Goal: Information Seeking & Learning: Learn about a topic

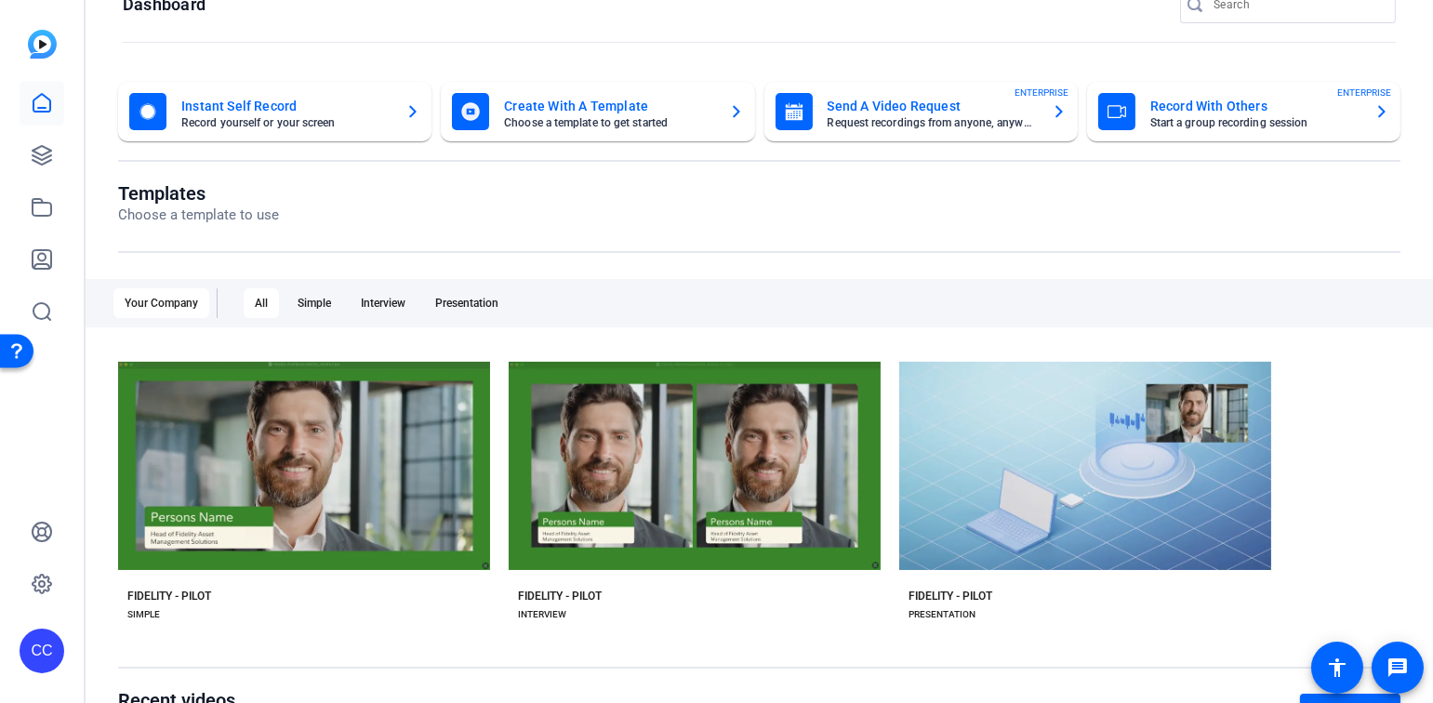
scroll to position [41, 0]
click at [46, 212] on icon at bounding box center [42, 207] width 22 height 22
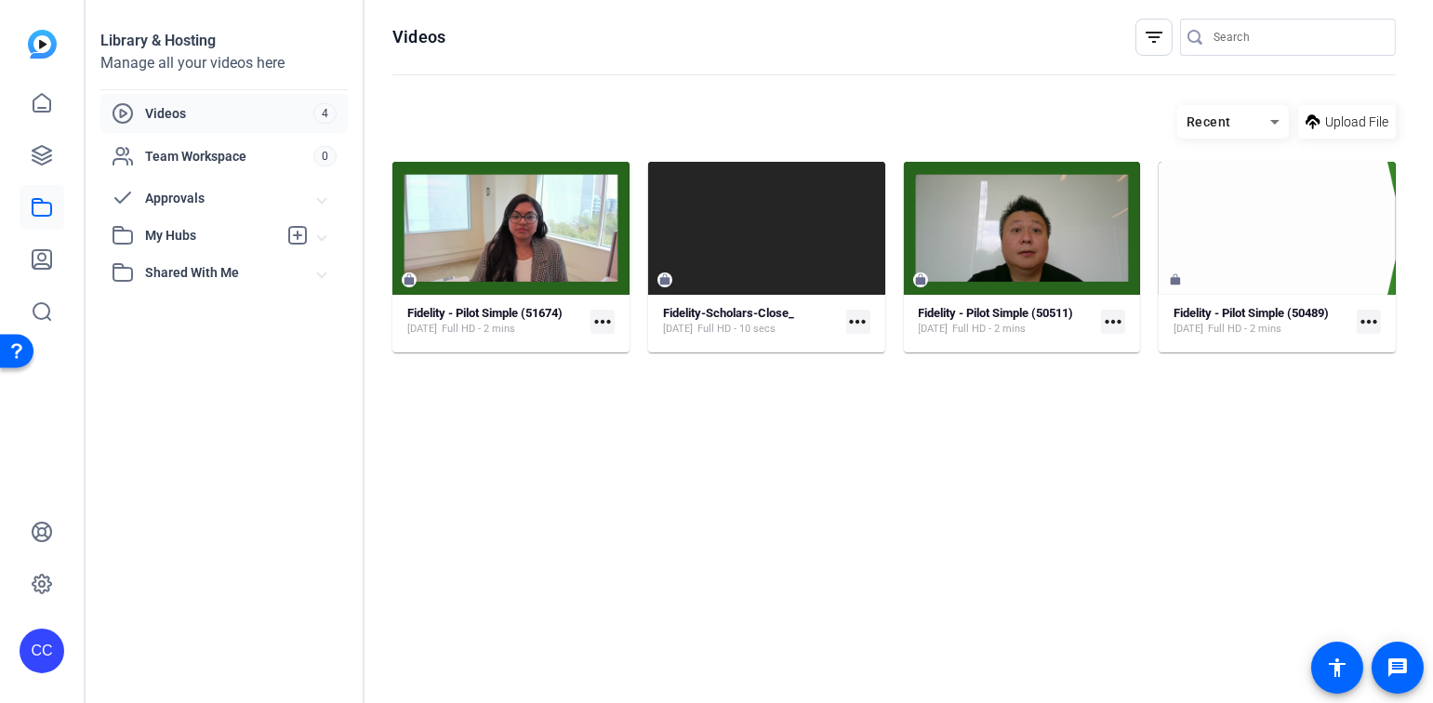
click at [178, 109] on span "Videos" at bounding box center [229, 113] width 168 height 19
click at [39, 157] on icon at bounding box center [42, 155] width 22 height 22
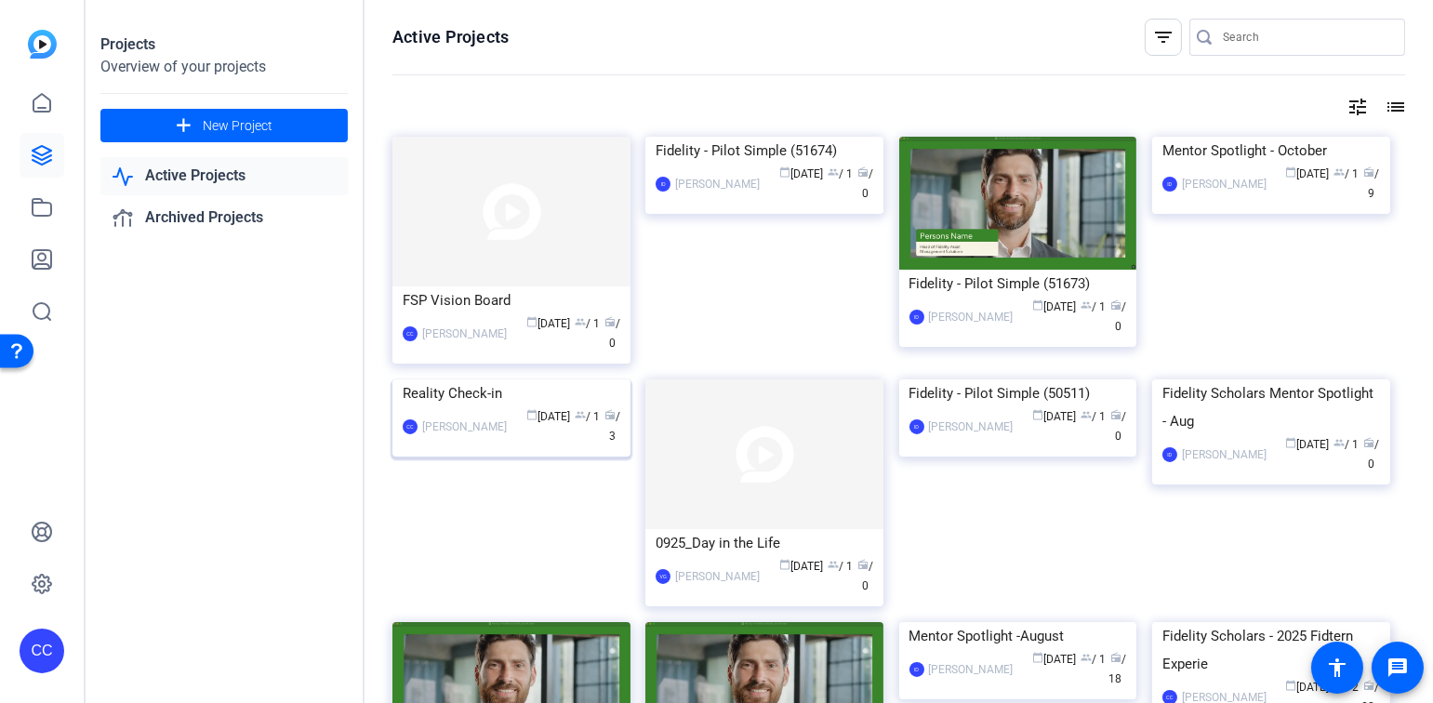
click at [500, 379] on img at bounding box center [511, 379] width 238 height 0
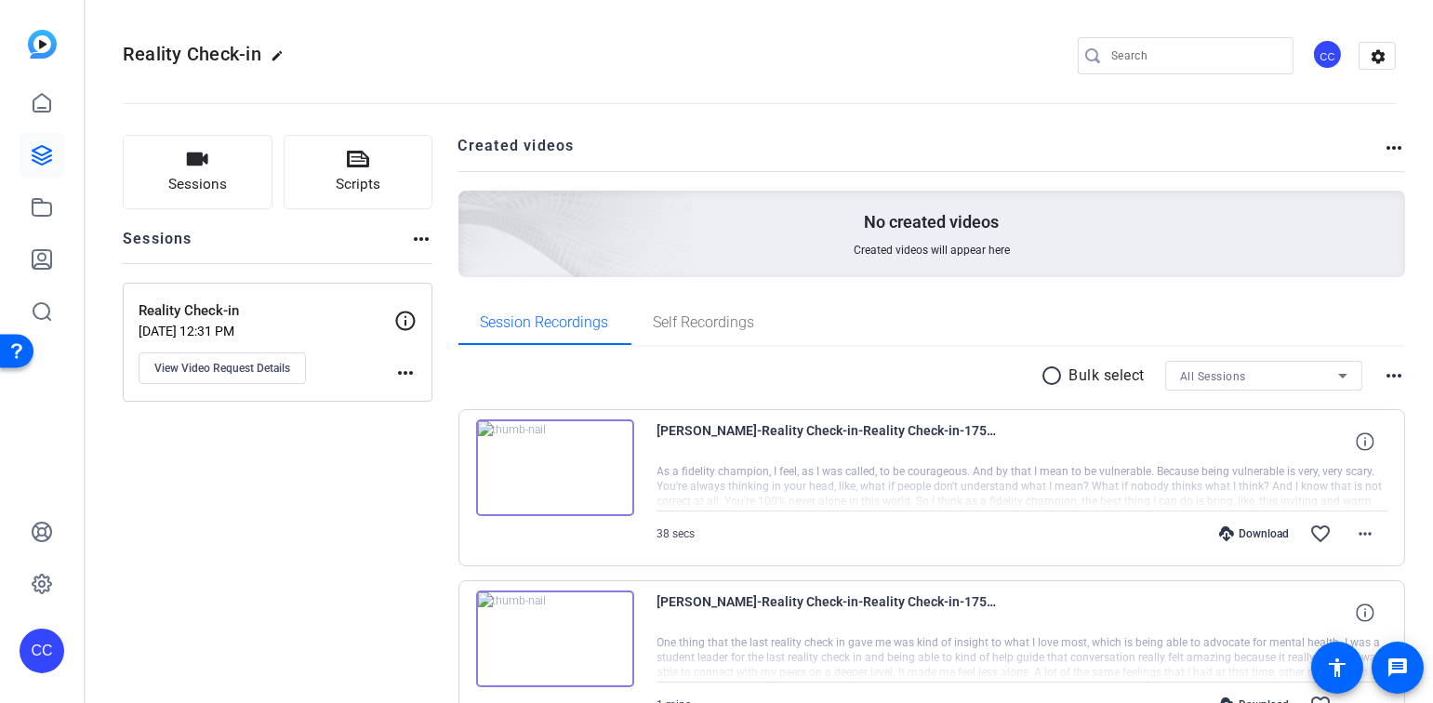
click at [554, 462] on img at bounding box center [555, 467] width 158 height 97
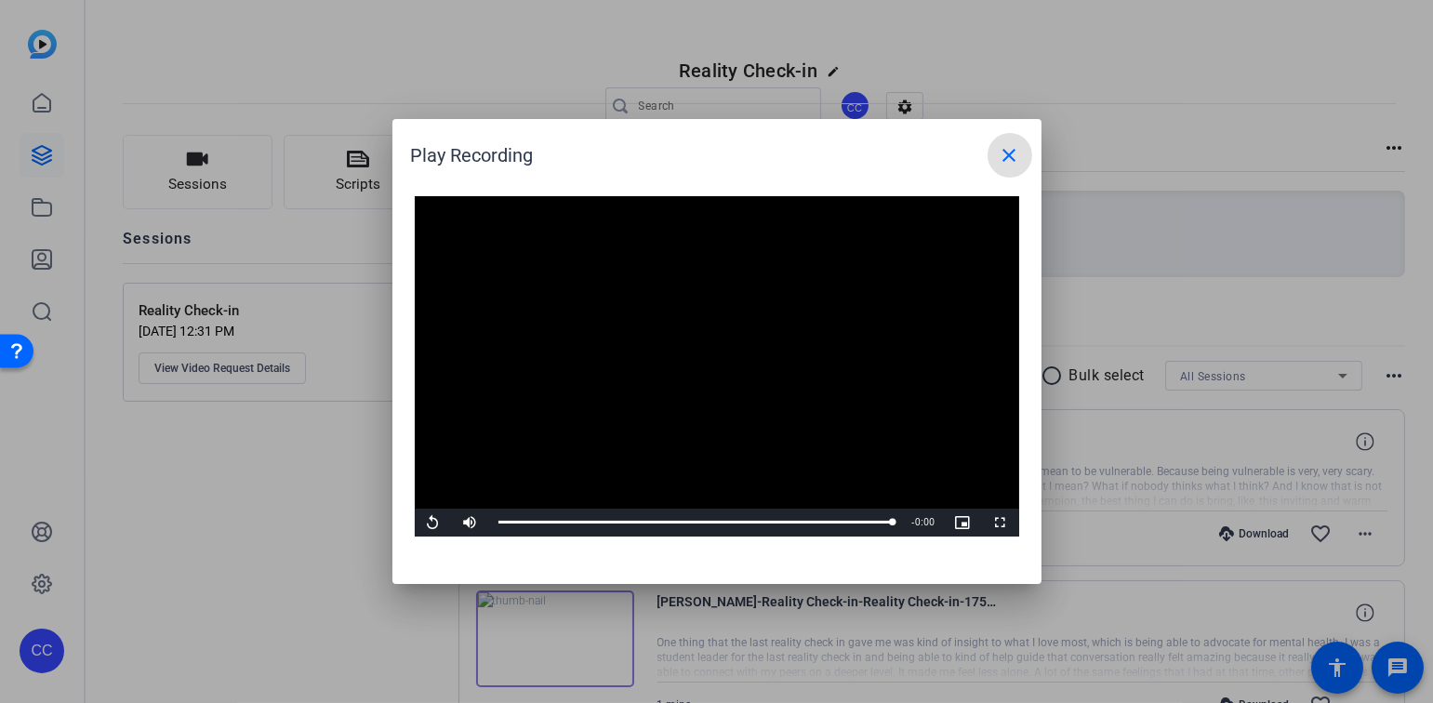
click at [1006, 151] on mat-icon "close" at bounding box center [1009, 155] width 22 height 22
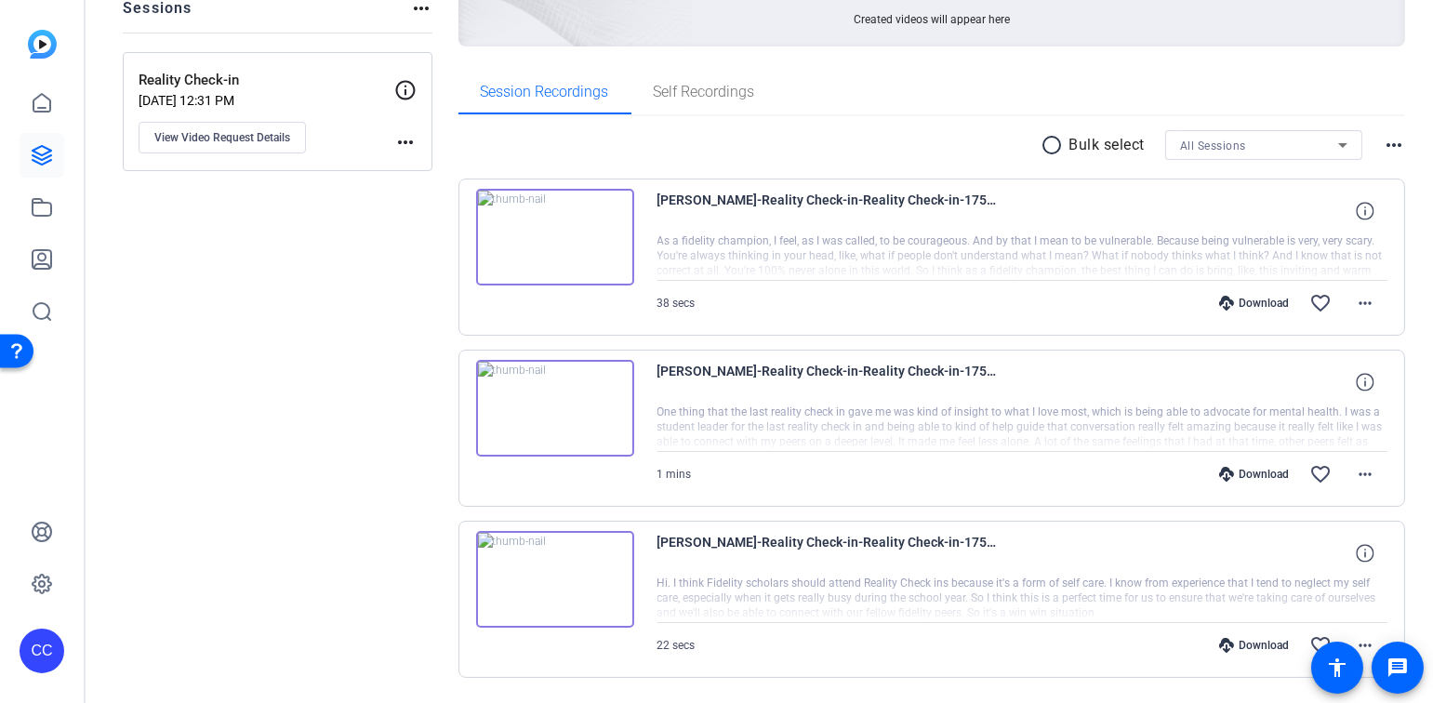
scroll to position [286, 0]
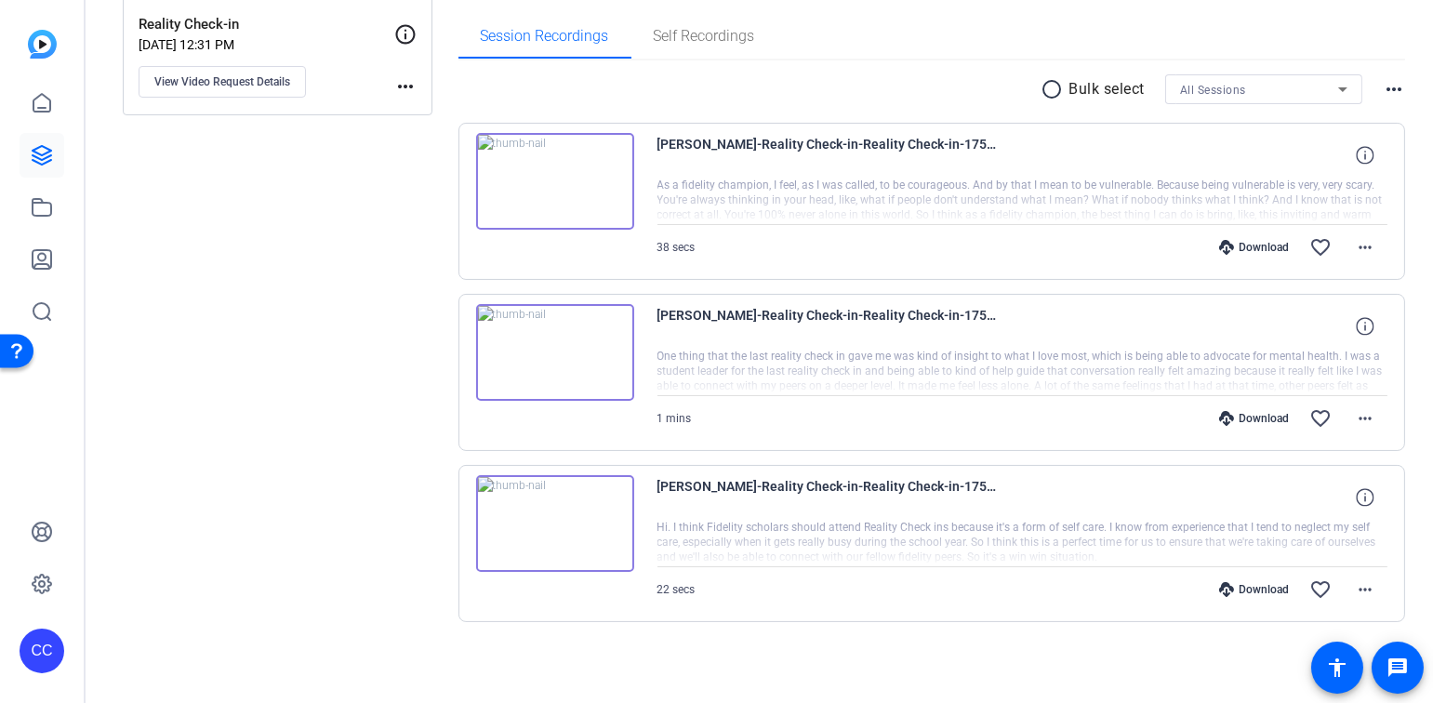
click at [554, 519] on img at bounding box center [555, 523] width 158 height 97
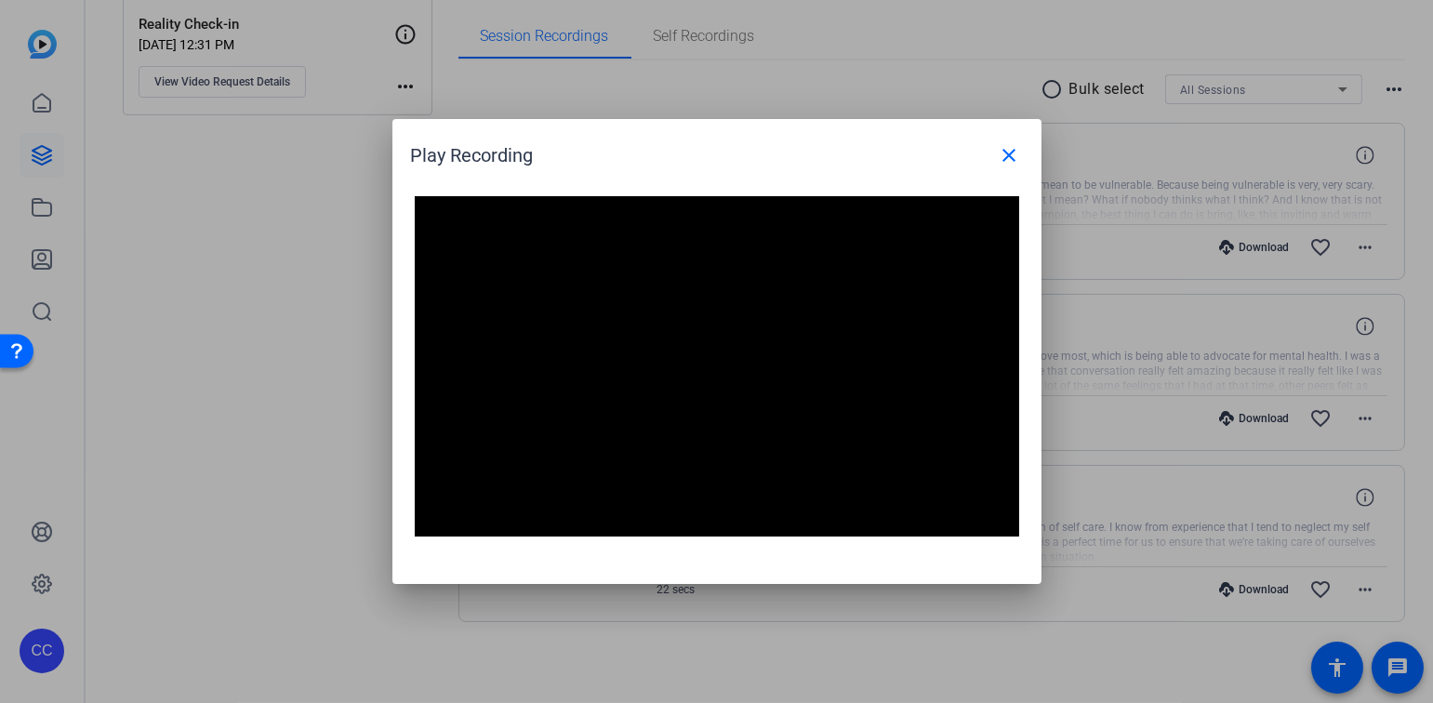
drag, startPoint x: 903, startPoint y: 152, endPoint x: 814, endPoint y: 127, distance: 91.6
click at [814, 127] on h1 "Play Recording close" at bounding box center [716, 148] width 649 height 59
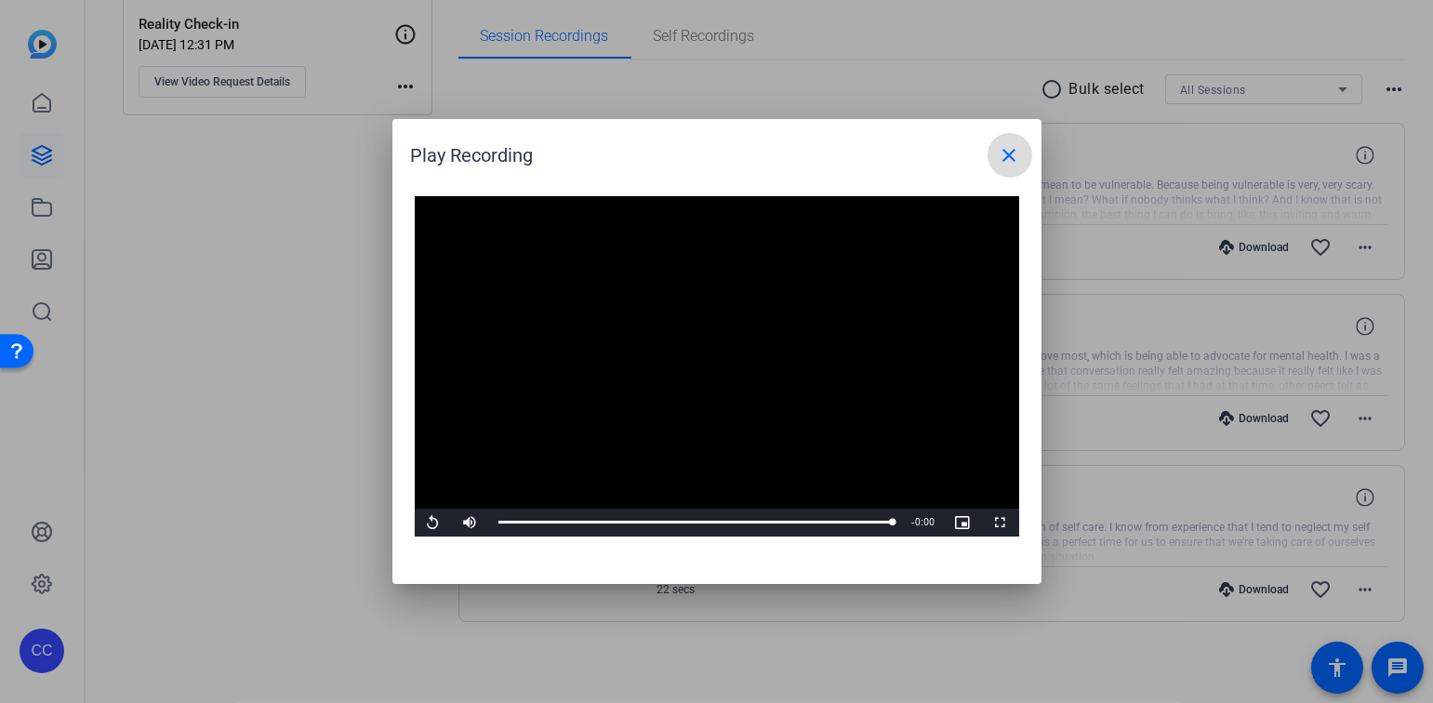
click at [1007, 159] on mat-icon "close" at bounding box center [1009, 155] width 22 height 22
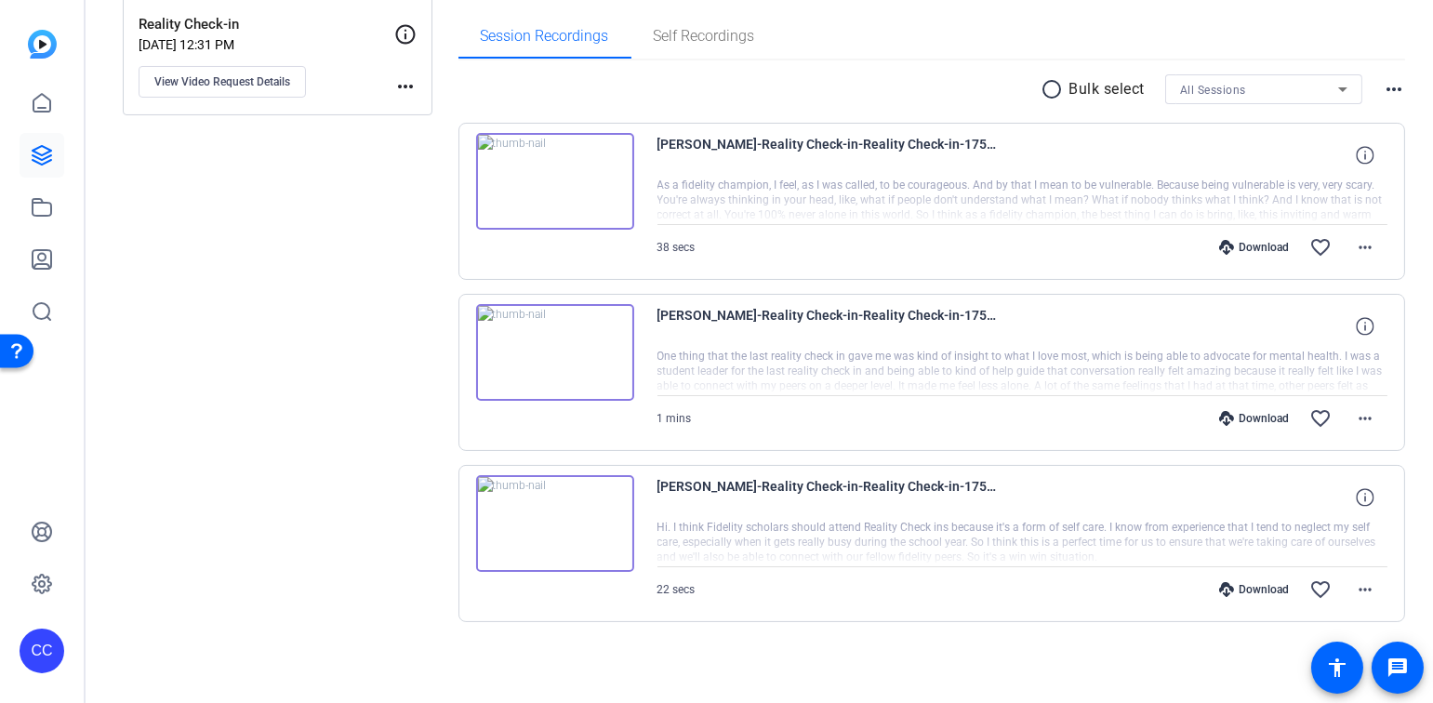
click at [550, 353] on img at bounding box center [555, 352] width 158 height 97
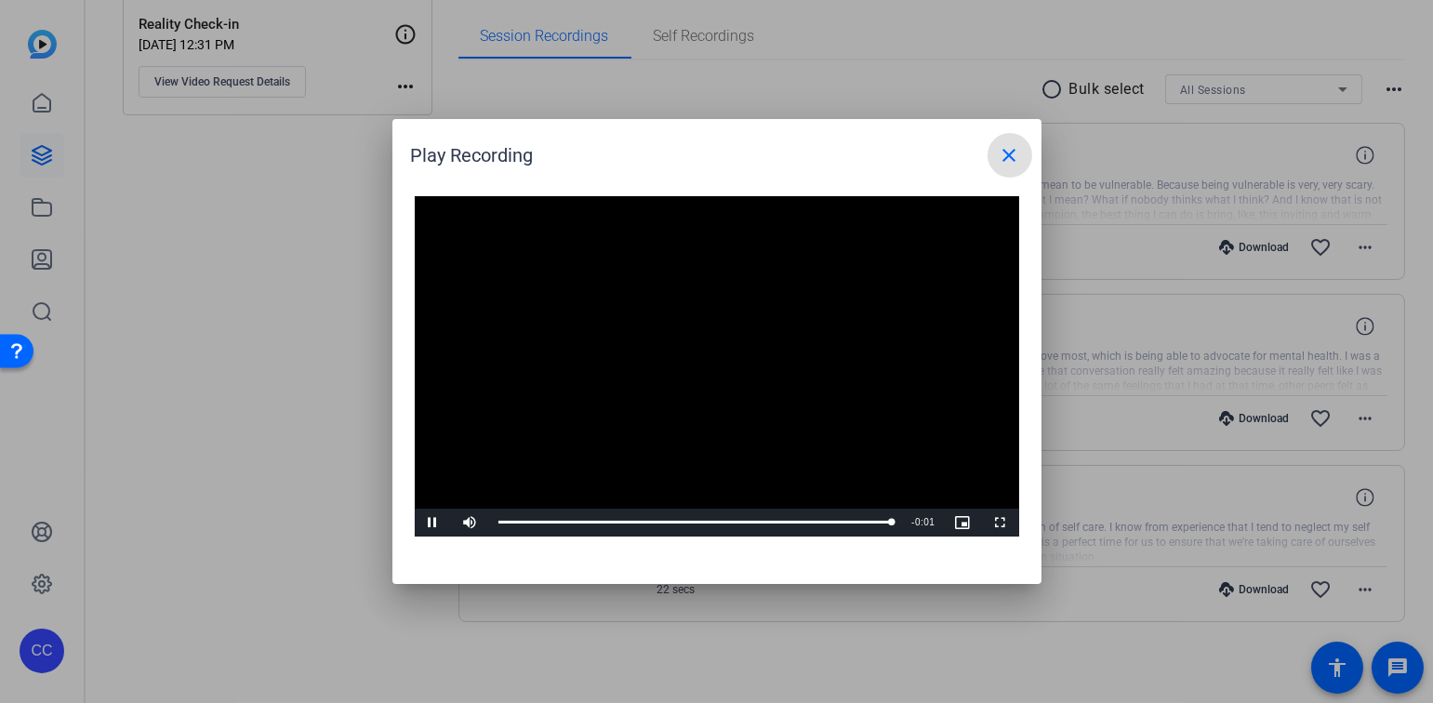
click at [999, 152] on mat-icon "close" at bounding box center [1009, 155] width 22 height 22
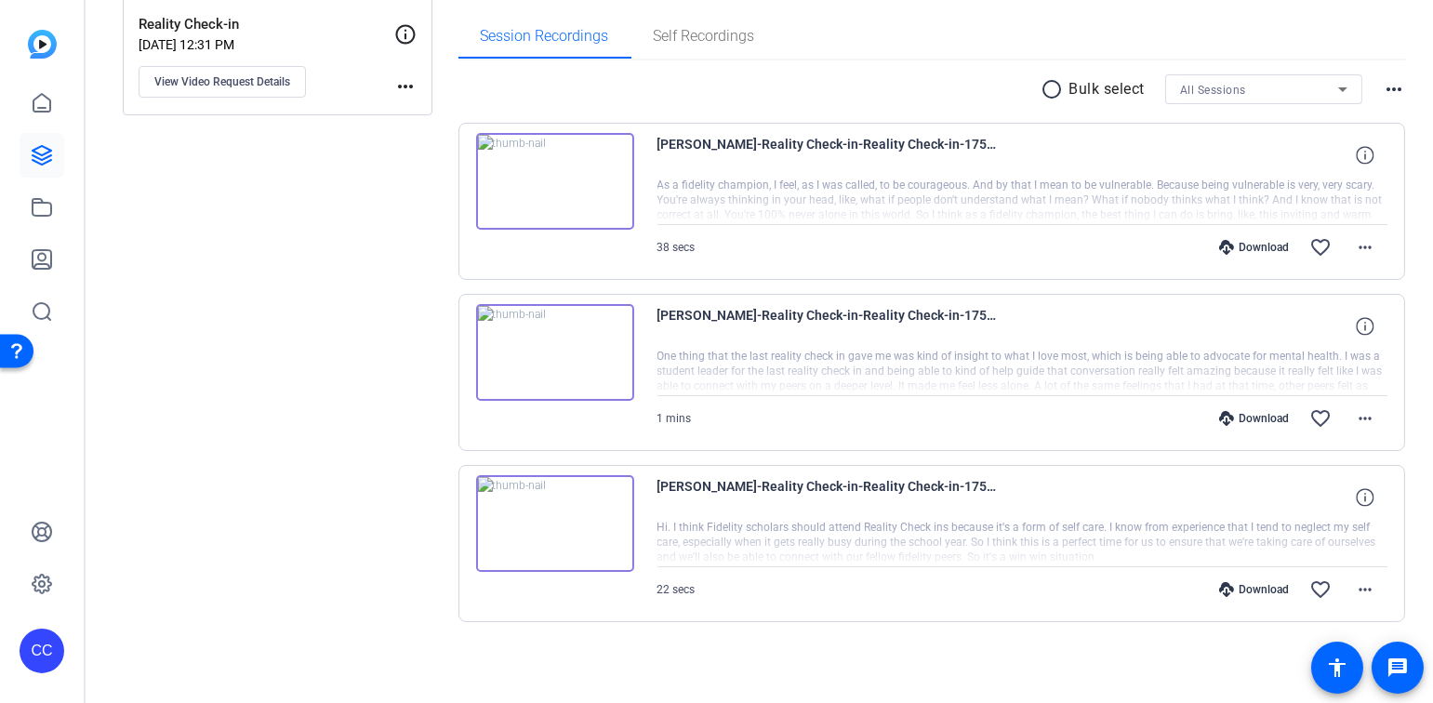
click at [553, 178] on img at bounding box center [555, 181] width 158 height 97
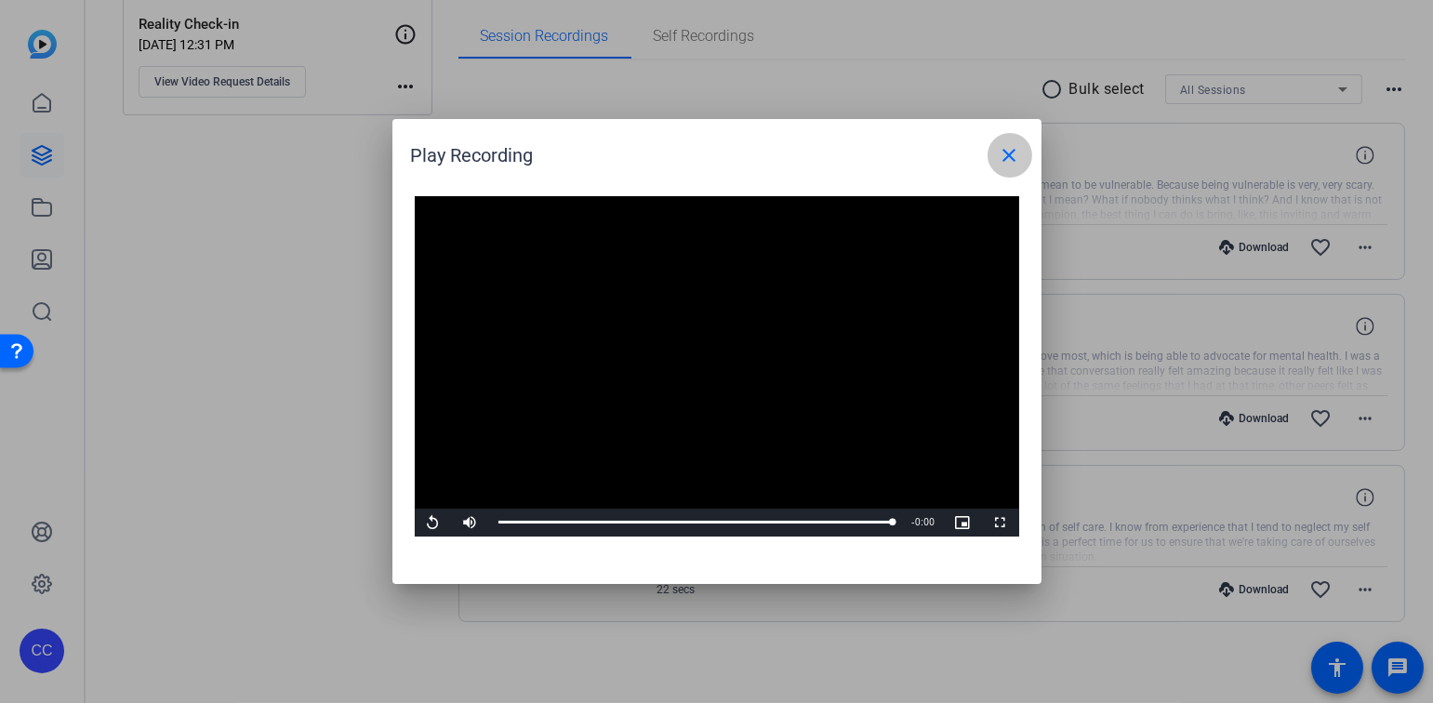
click at [1011, 152] on mat-icon "close" at bounding box center [1009, 155] width 22 height 22
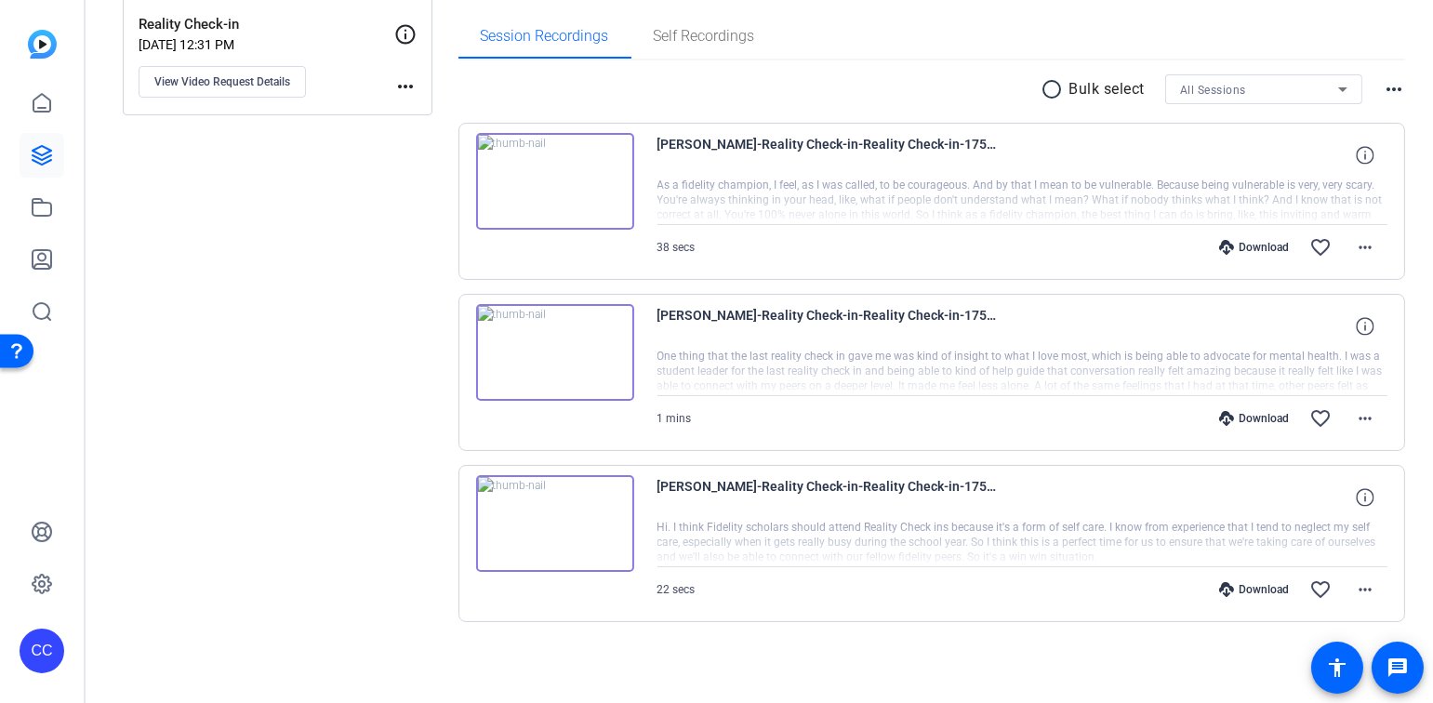
click at [556, 182] on img at bounding box center [555, 181] width 158 height 97
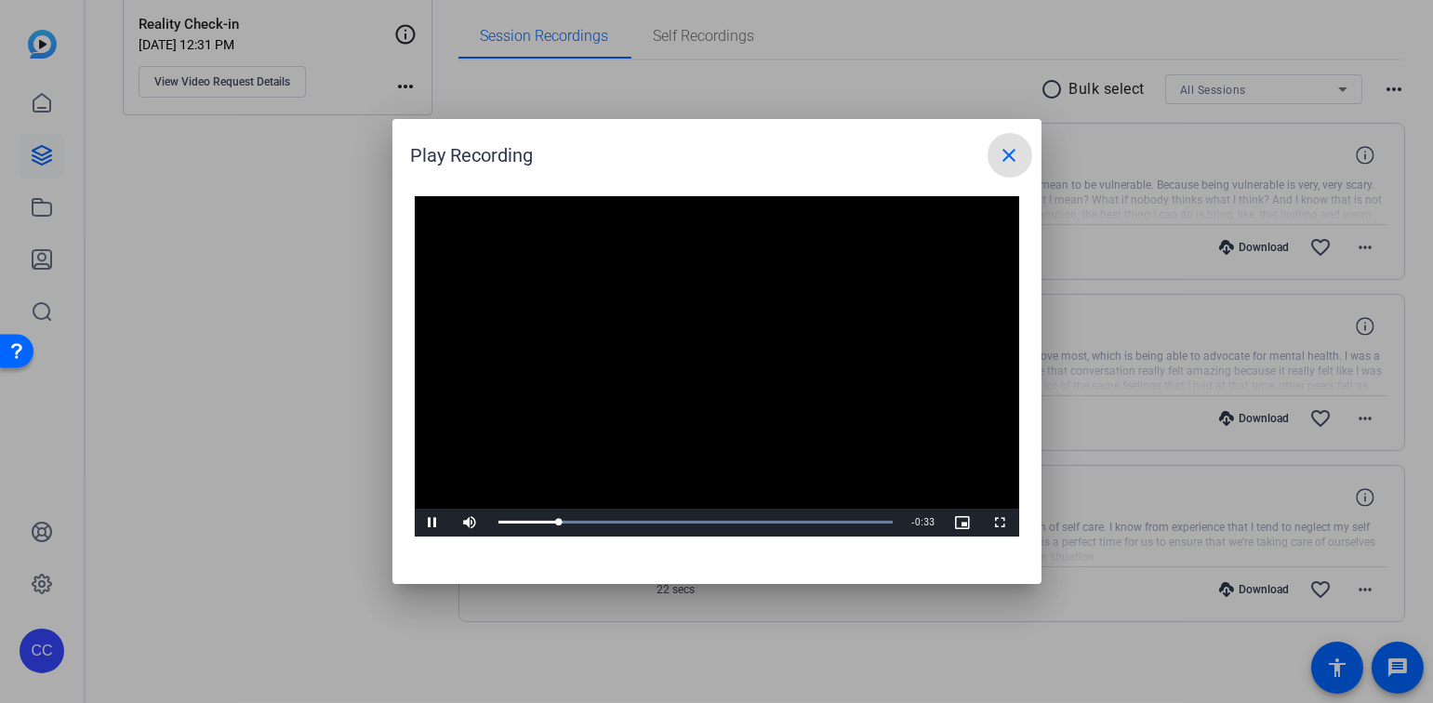
click at [1011, 159] on mat-icon "close" at bounding box center [1009, 155] width 22 height 22
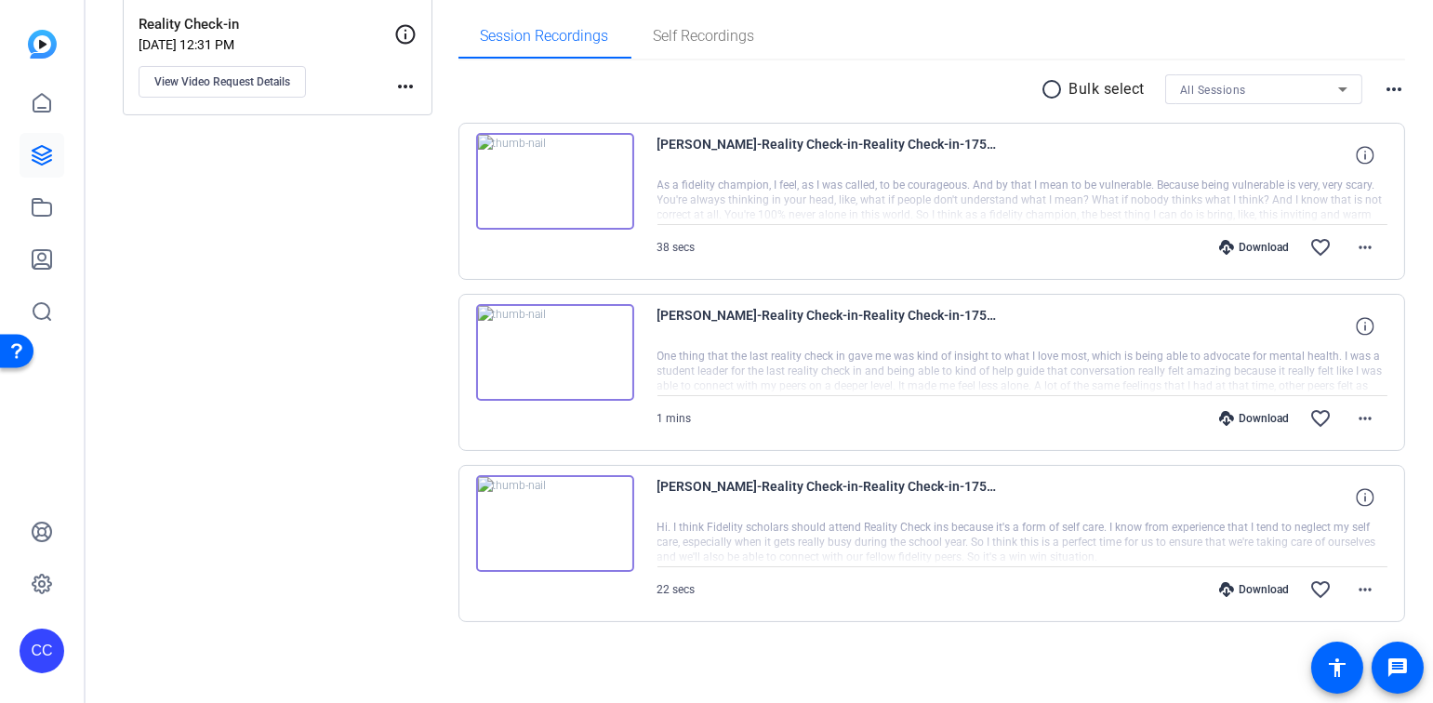
click at [538, 508] on img at bounding box center [555, 523] width 158 height 97
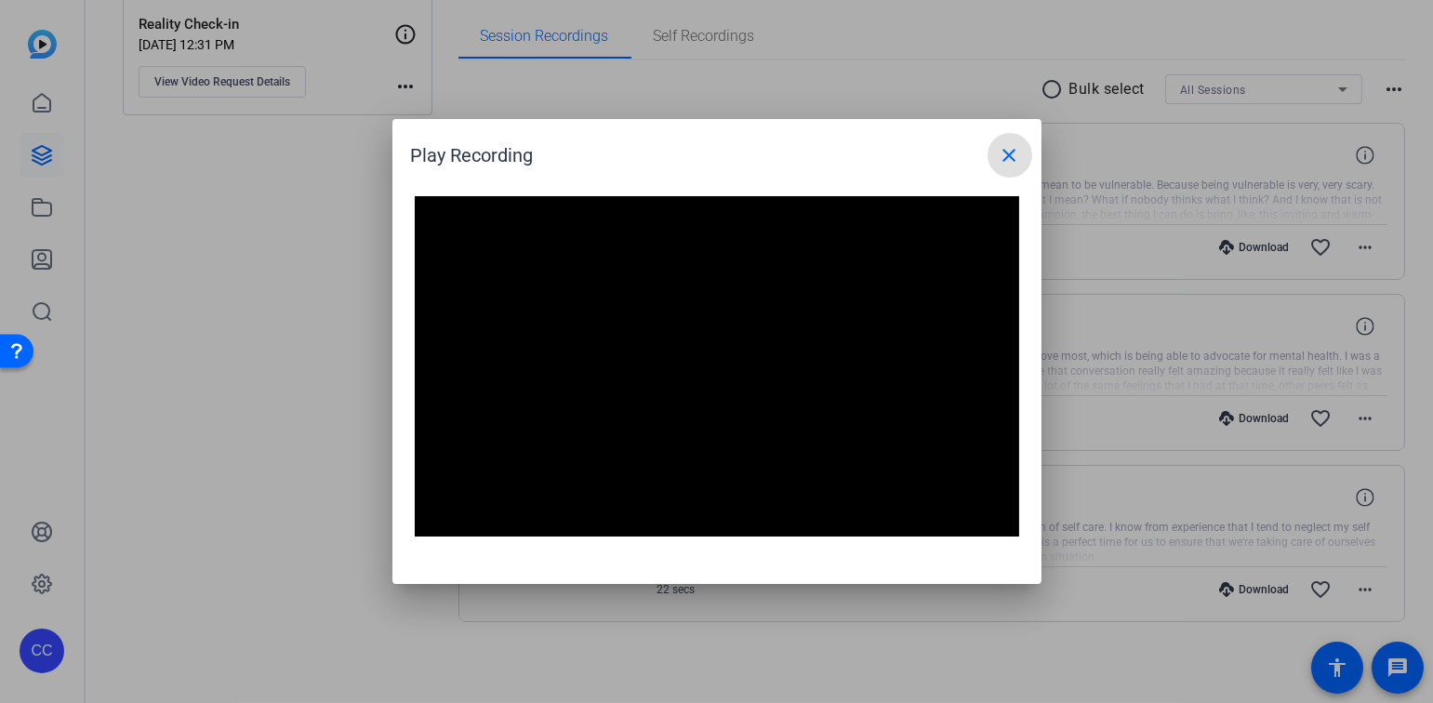
click at [1007, 160] on mat-icon "close" at bounding box center [1009, 155] width 22 height 22
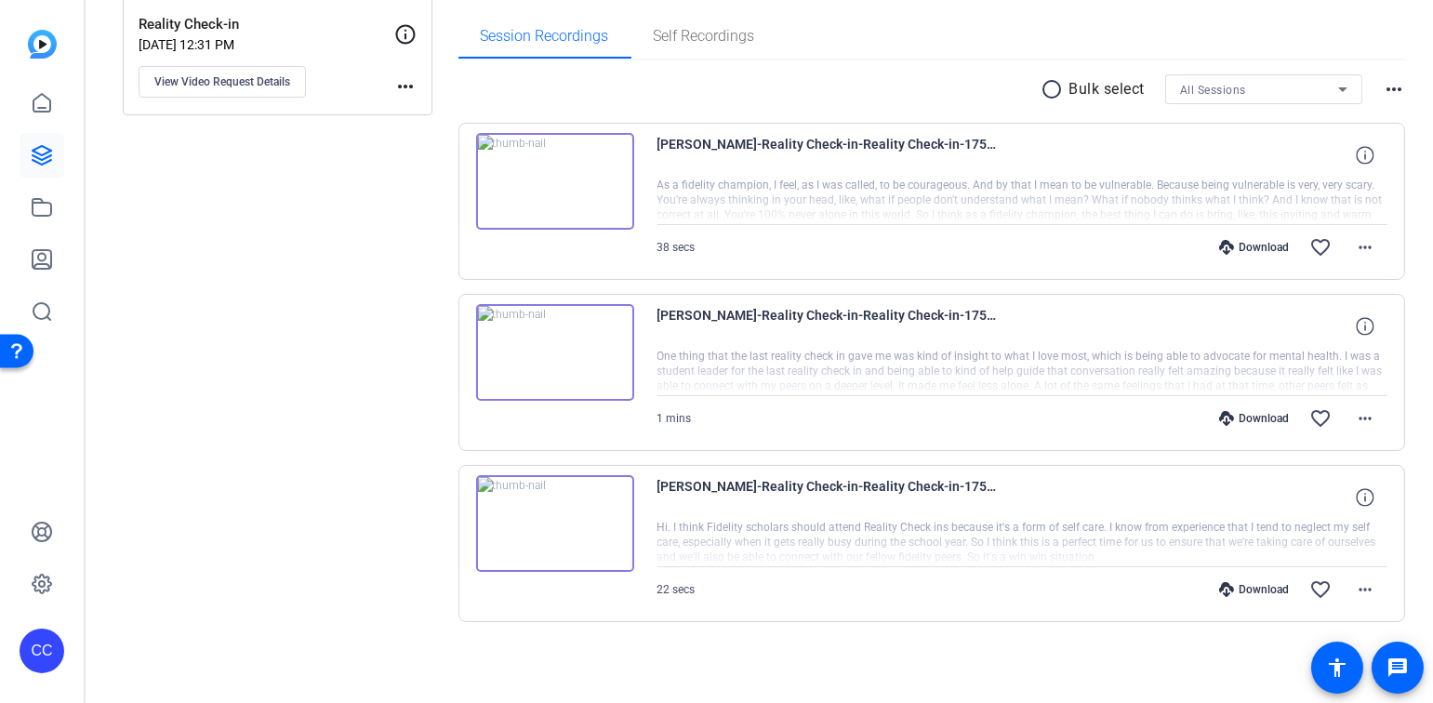
click at [557, 350] on img at bounding box center [555, 352] width 158 height 97
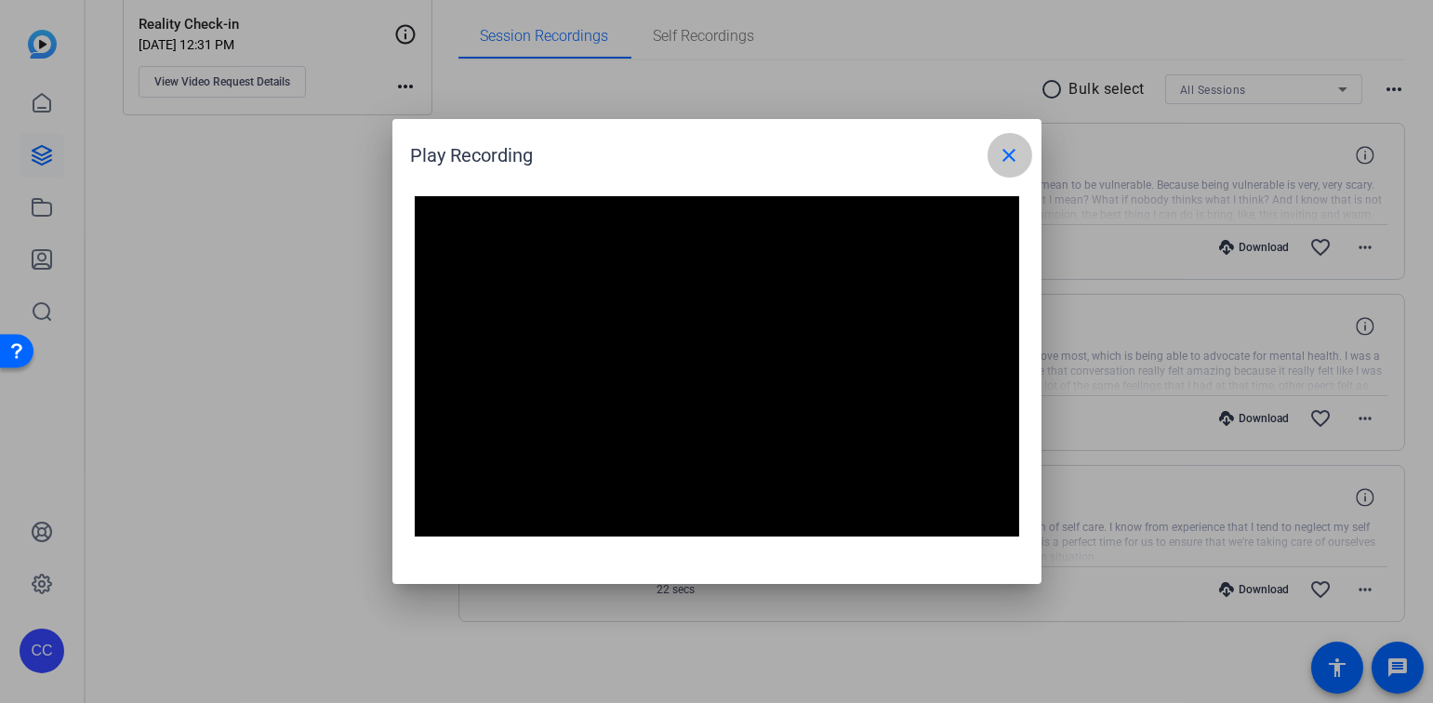
click at [1014, 154] on mat-icon "close" at bounding box center [1009, 155] width 22 height 22
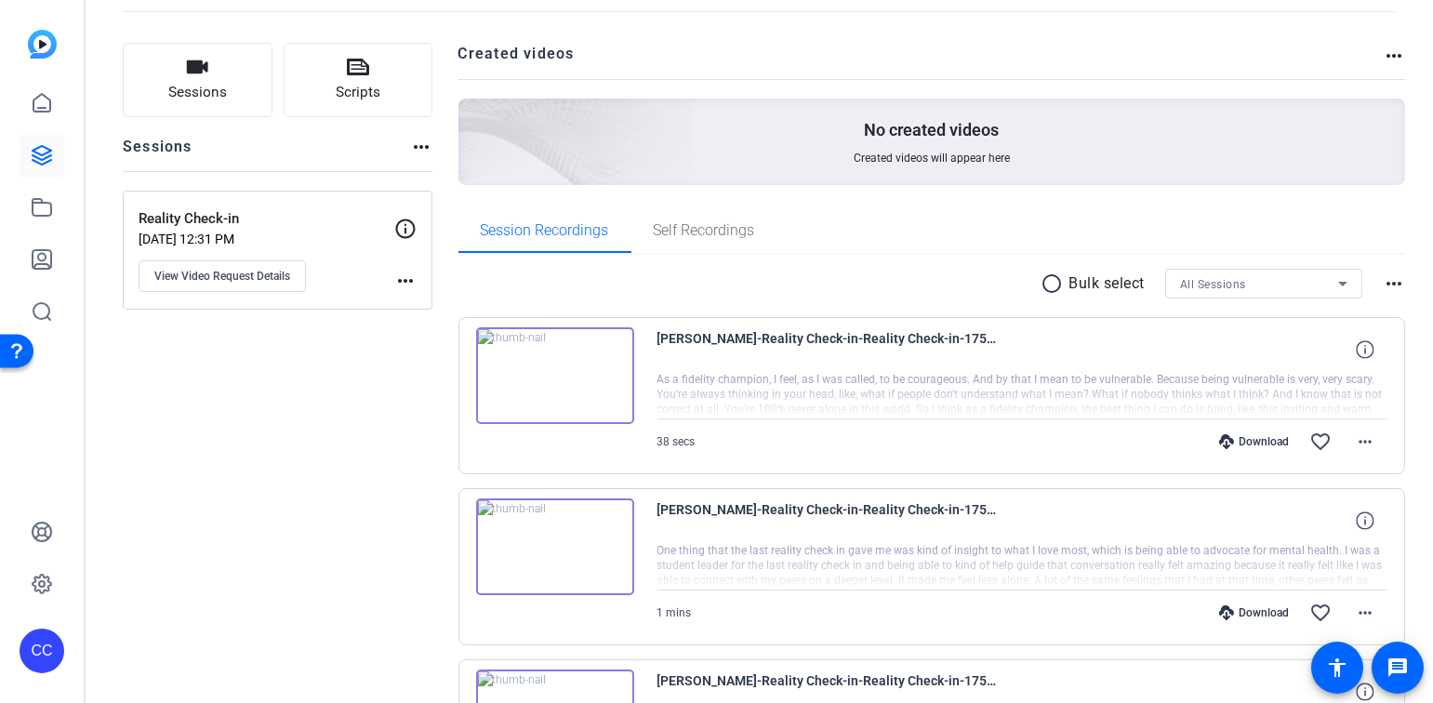
scroll to position [23, 0]
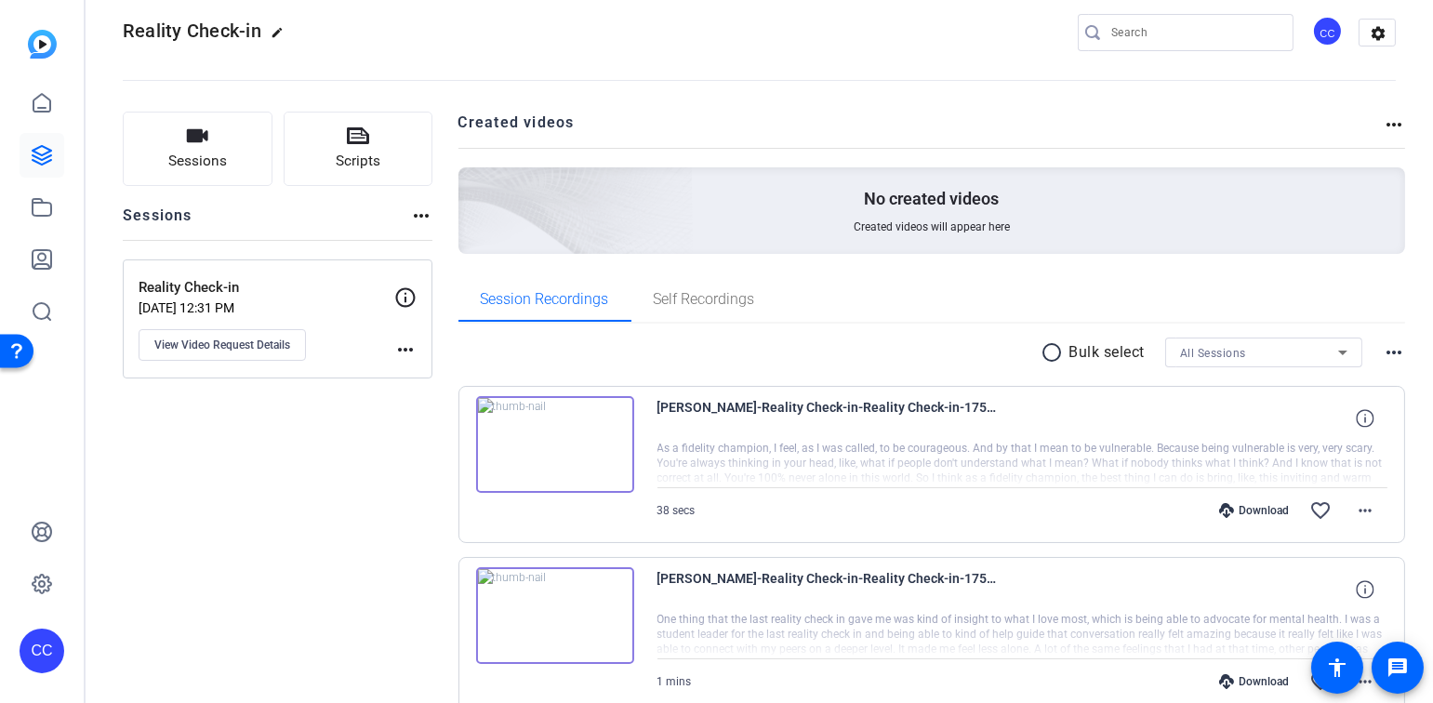
click at [43, 39] on img at bounding box center [42, 44] width 29 height 29
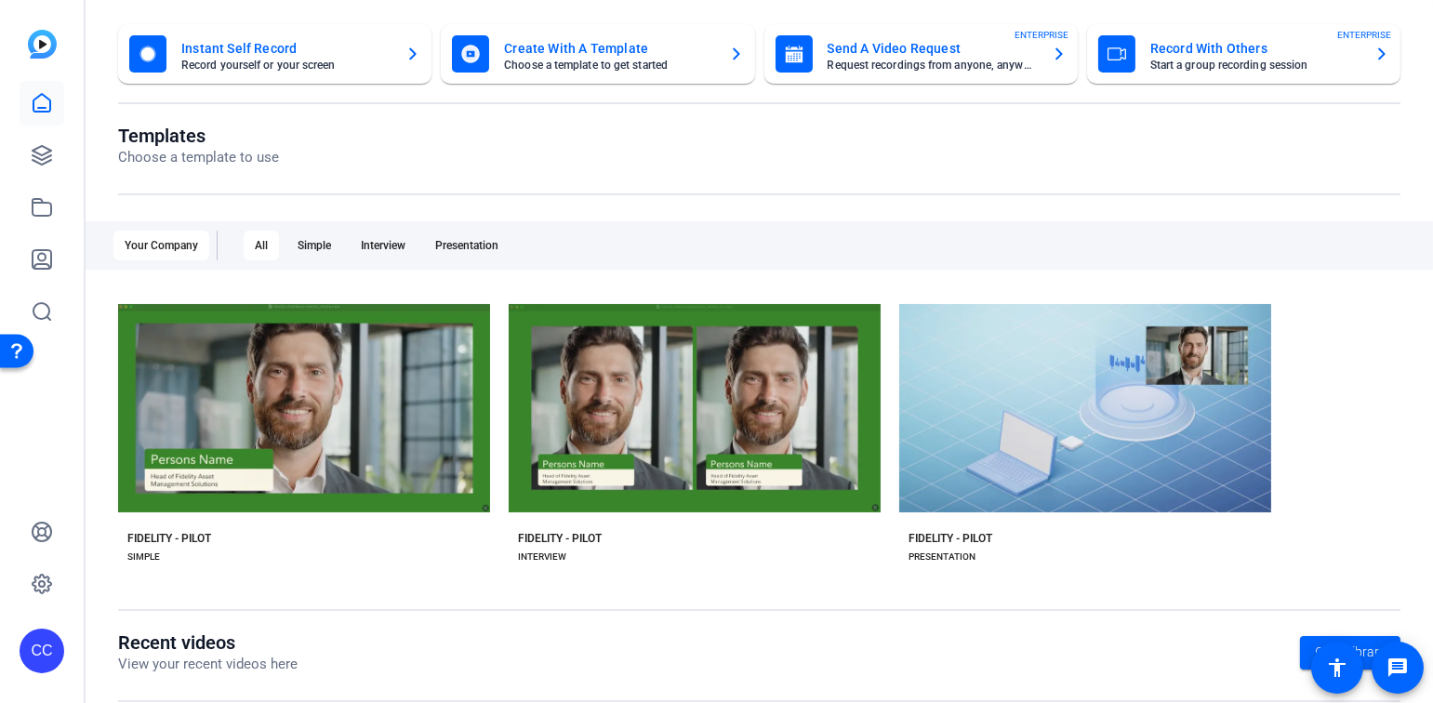
scroll to position [107, 0]
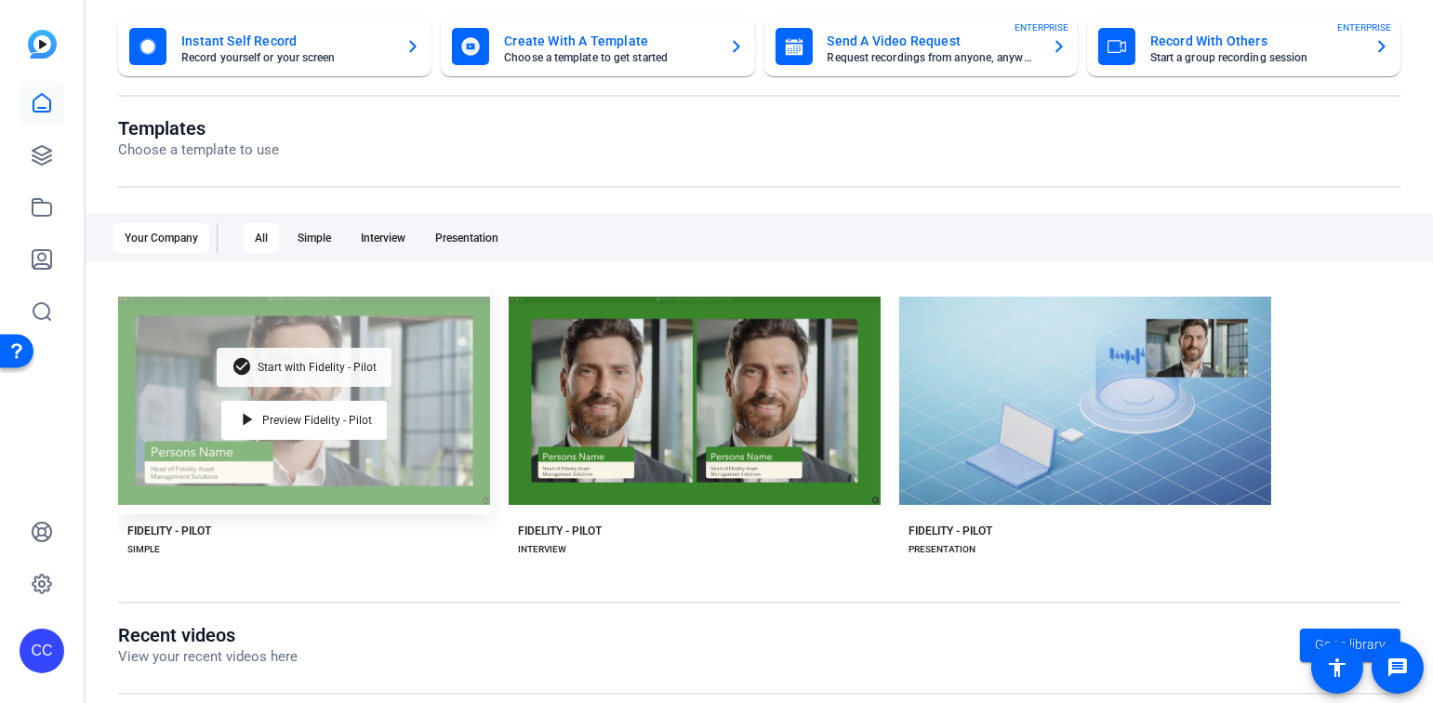
click at [347, 365] on span "Start with Fidelity - Pilot" at bounding box center [317, 367] width 119 height 11
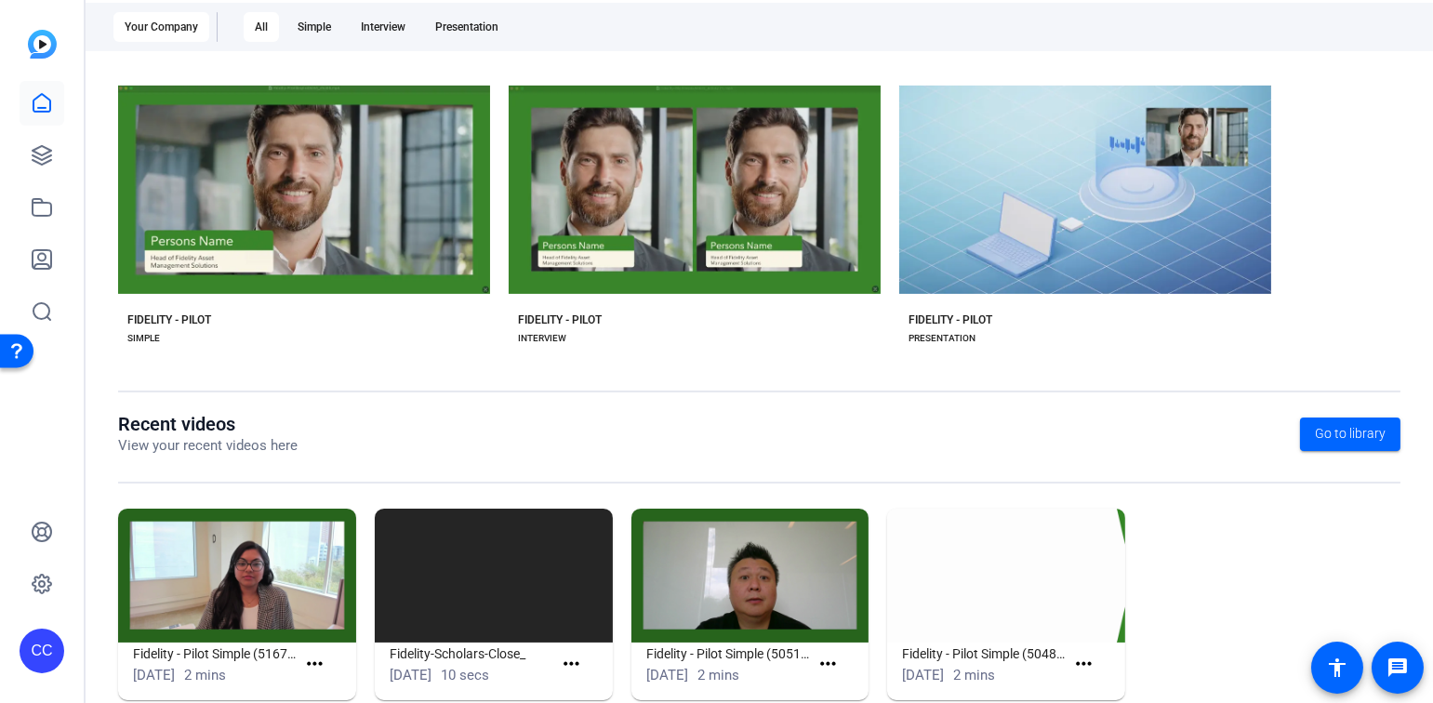
scroll to position [356, 0]
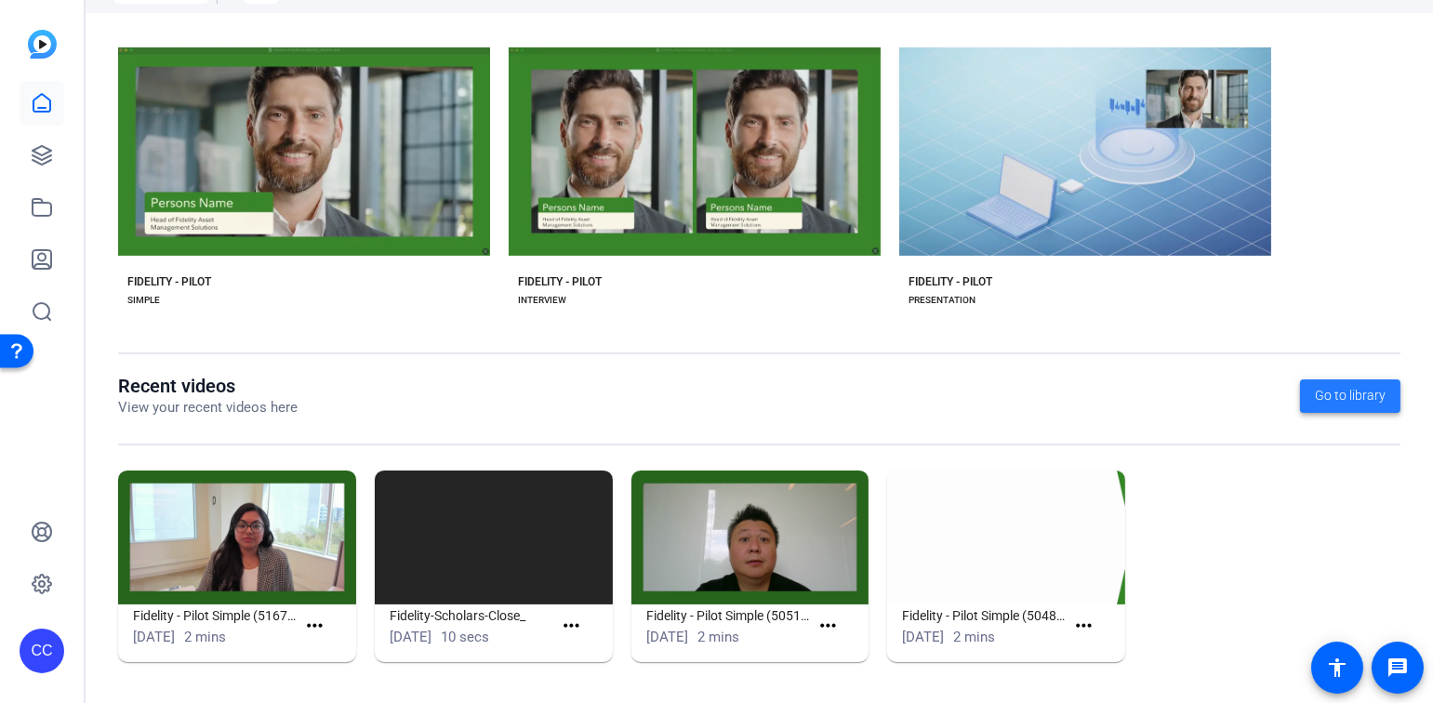
click at [1356, 395] on span "Go to library" at bounding box center [1350, 396] width 71 height 20
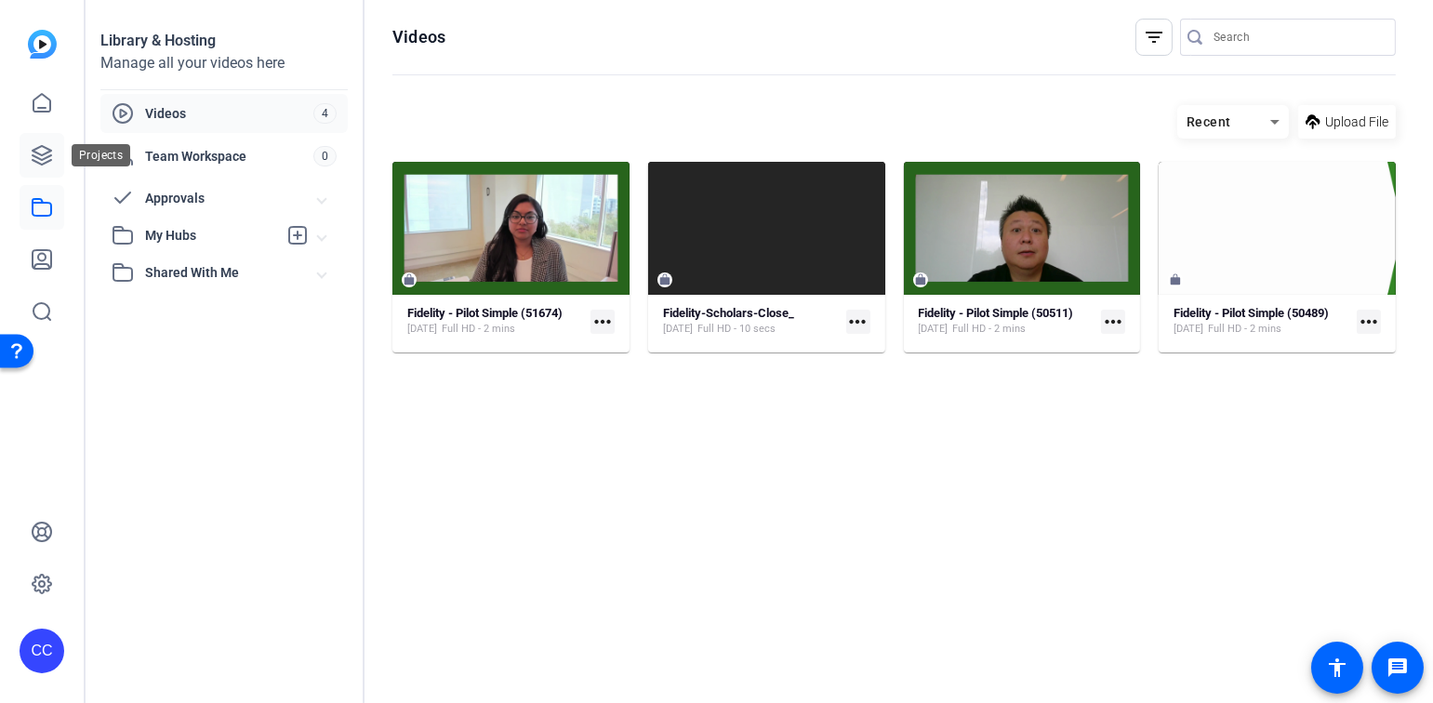
click at [46, 154] on icon at bounding box center [42, 155] width 22 height 22
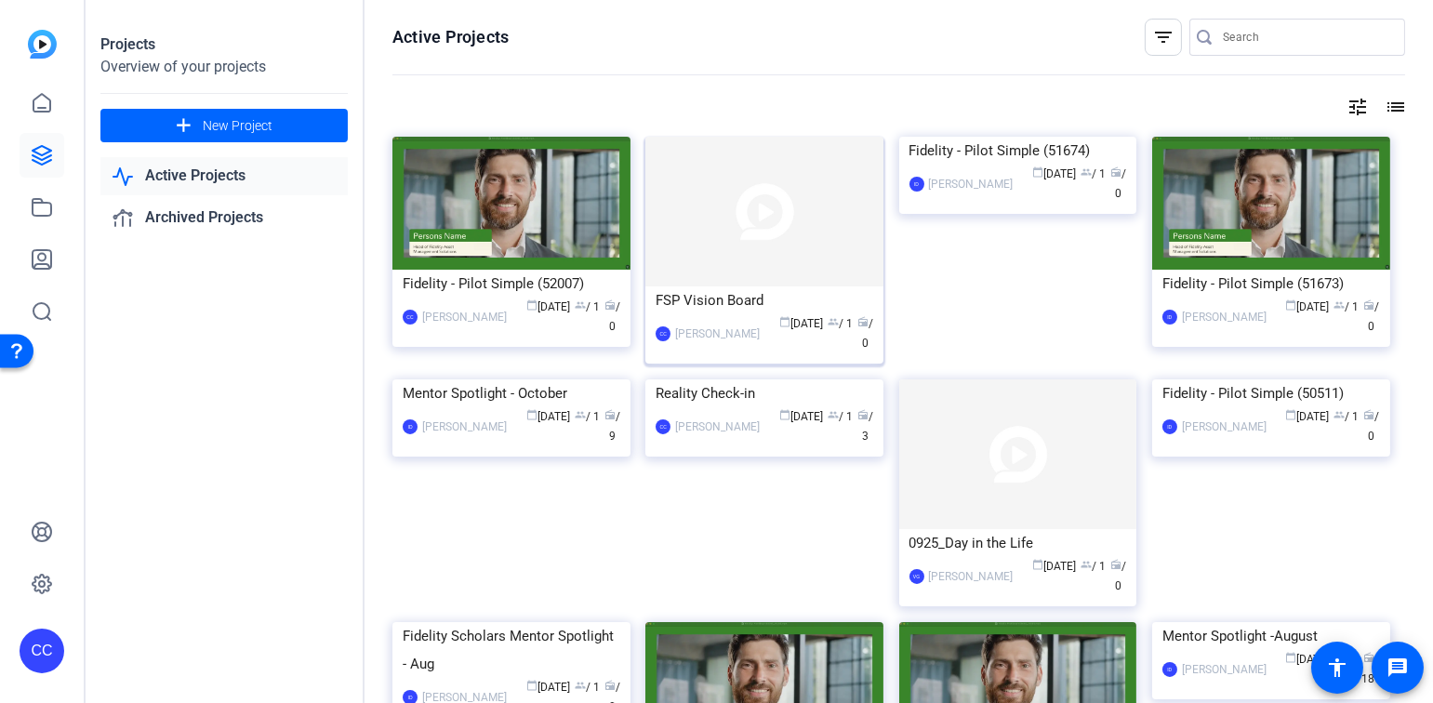
click at [770, 216] on img at bounding box center [764, 212] width 238 height 150
click at [707, 436] on div "[PERSON_NAME]" at bounding box center [717, 426] width 85 height 19
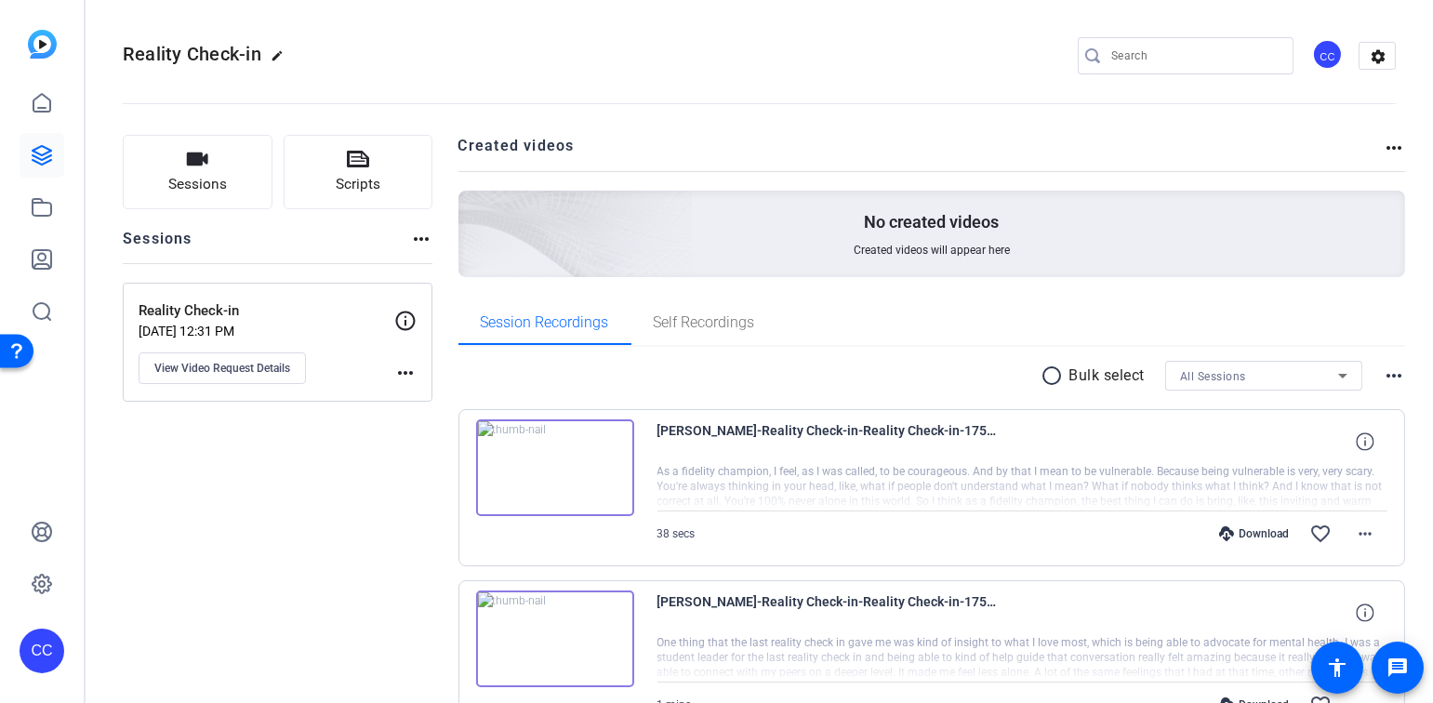
click at [1236, 531] on div "Download" at bounding box center [1253, 533] width 88 height 15
click at [903, 324] on div "Session Recordings Self Recordings" at bounding box center [931, 322] width 947 height 45
click at [402, 368] on mat-icon "more_horiz" at bounding box center [405, 373] width 22 height 22
click at [406, 319] on div at bounding box center [716, 351] width 1433 height 703
click at [337, 469] on div "Sessions Scripts Sessions more_horiz Reality Check-in Sep 25, 2025 @ 12:31 PM V…" at bounding box center [278, 551] width 310 height 833
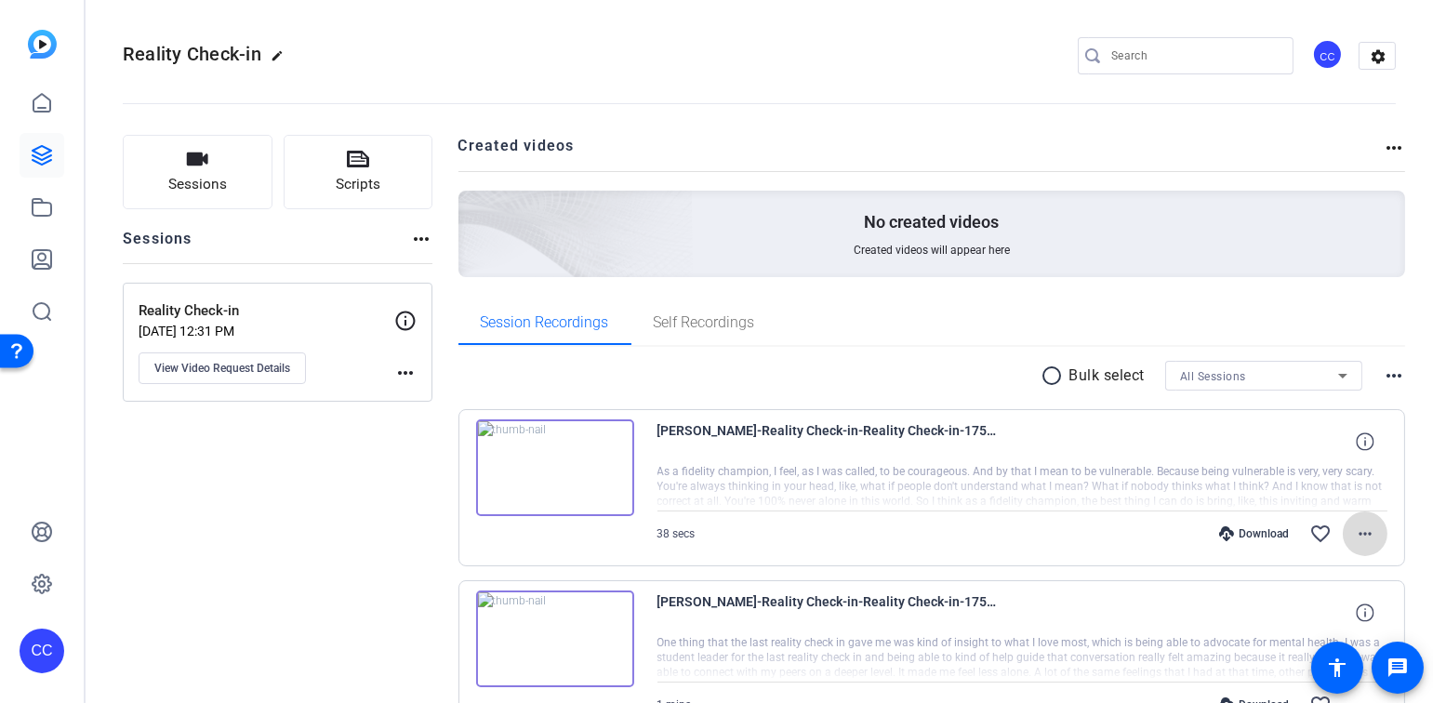
click at [1354, 535] on mat-icon "more_horiz" at bounding box center [1365, 533] width 22 height 22
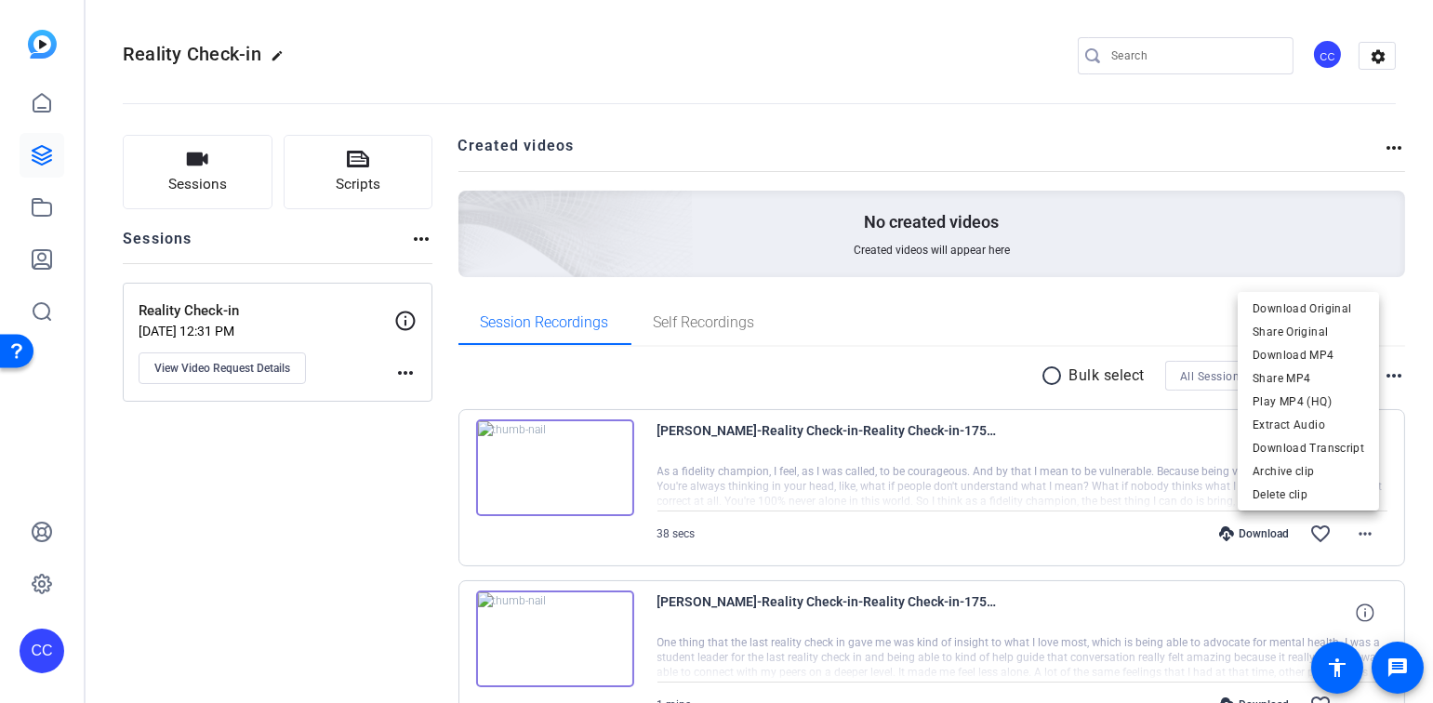
click at [286, 447] on div at bounding box center [716, 351] width 1433 height 703
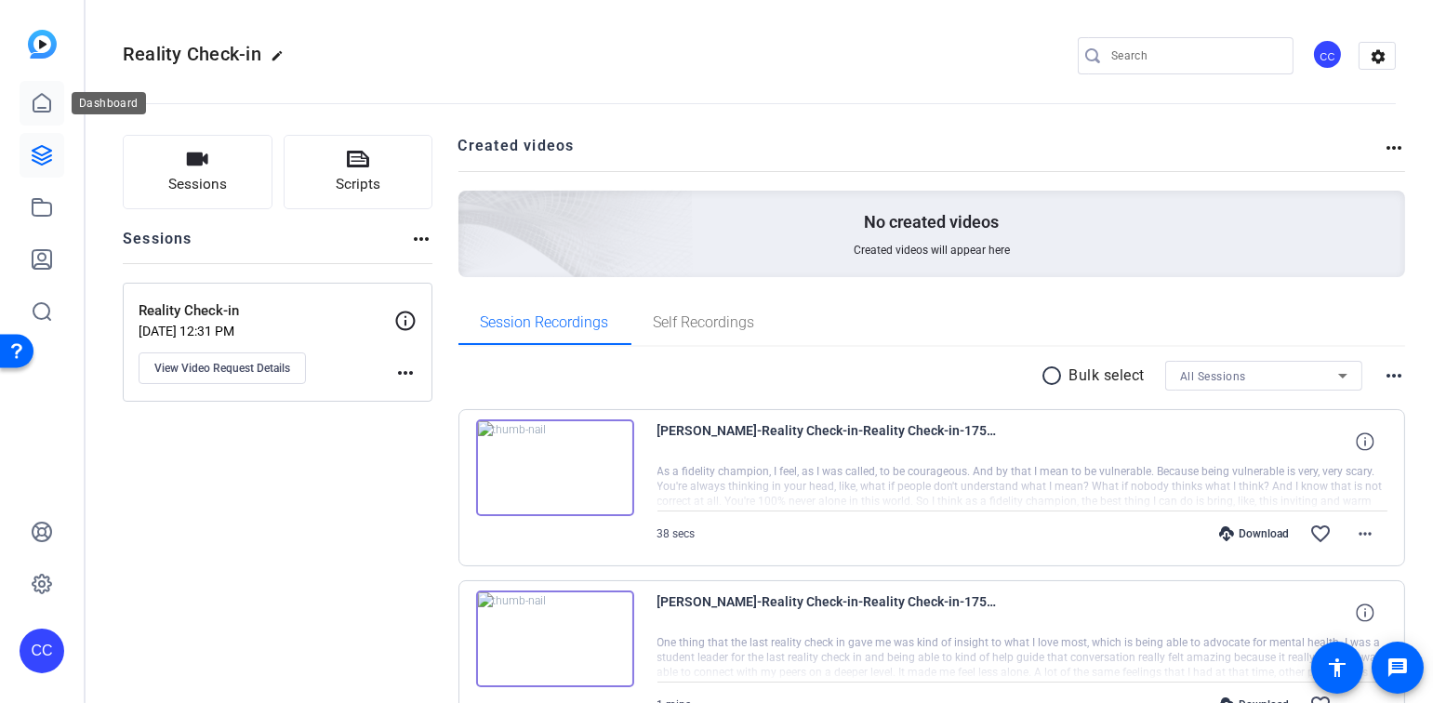
click at [38, 103] on icon at bounding box center [42, 103] width 22 height 22
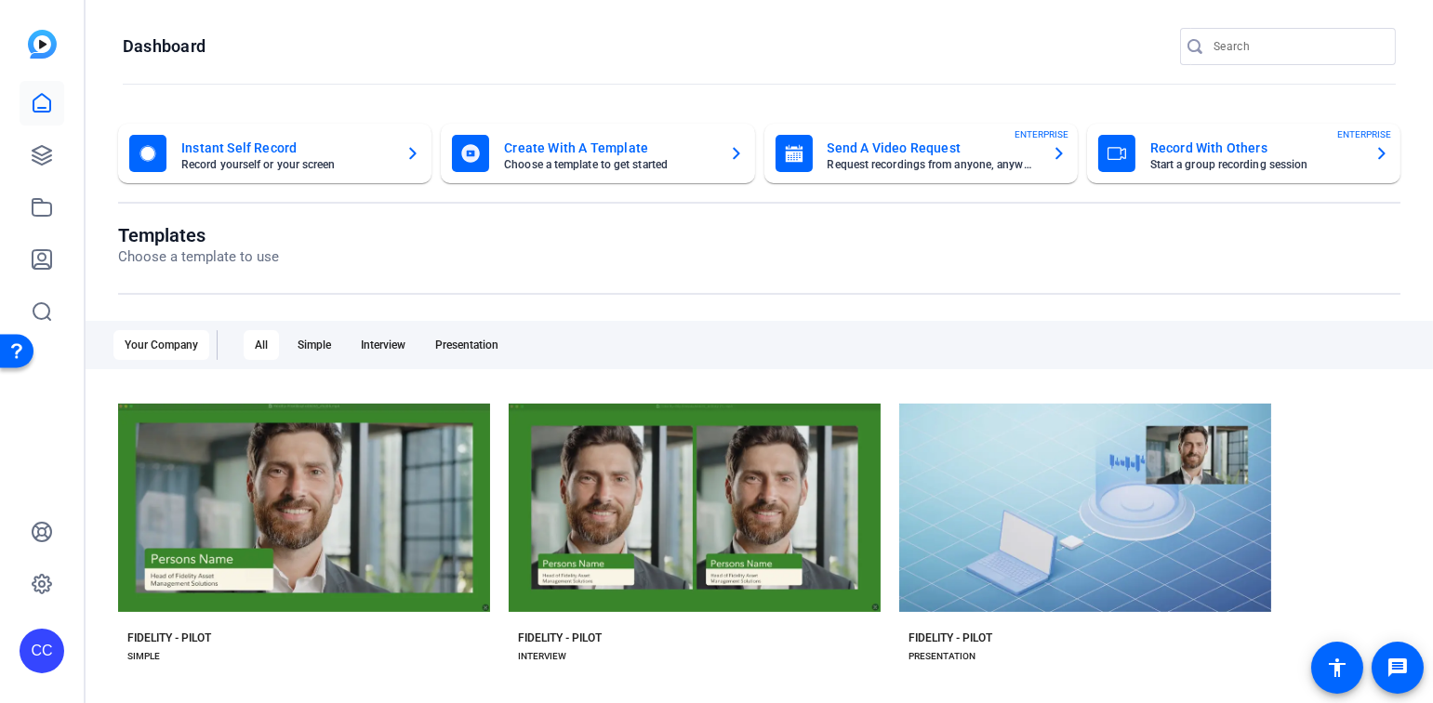
click at [207, 258] on p "Choose a template to use" at bounding box center [198, 256] width 161 height 21
drag, startPoint x: 1422, startPoint y: 381, endPoint x: 1434, endPoint y: 427, distance: 47.1
click at [1432, 427] on html "Accessibility Screen-Reader Guide, Feedback, and Issue Reporting | New window C…" at bounding box center [716, 351] width 1433 height 703
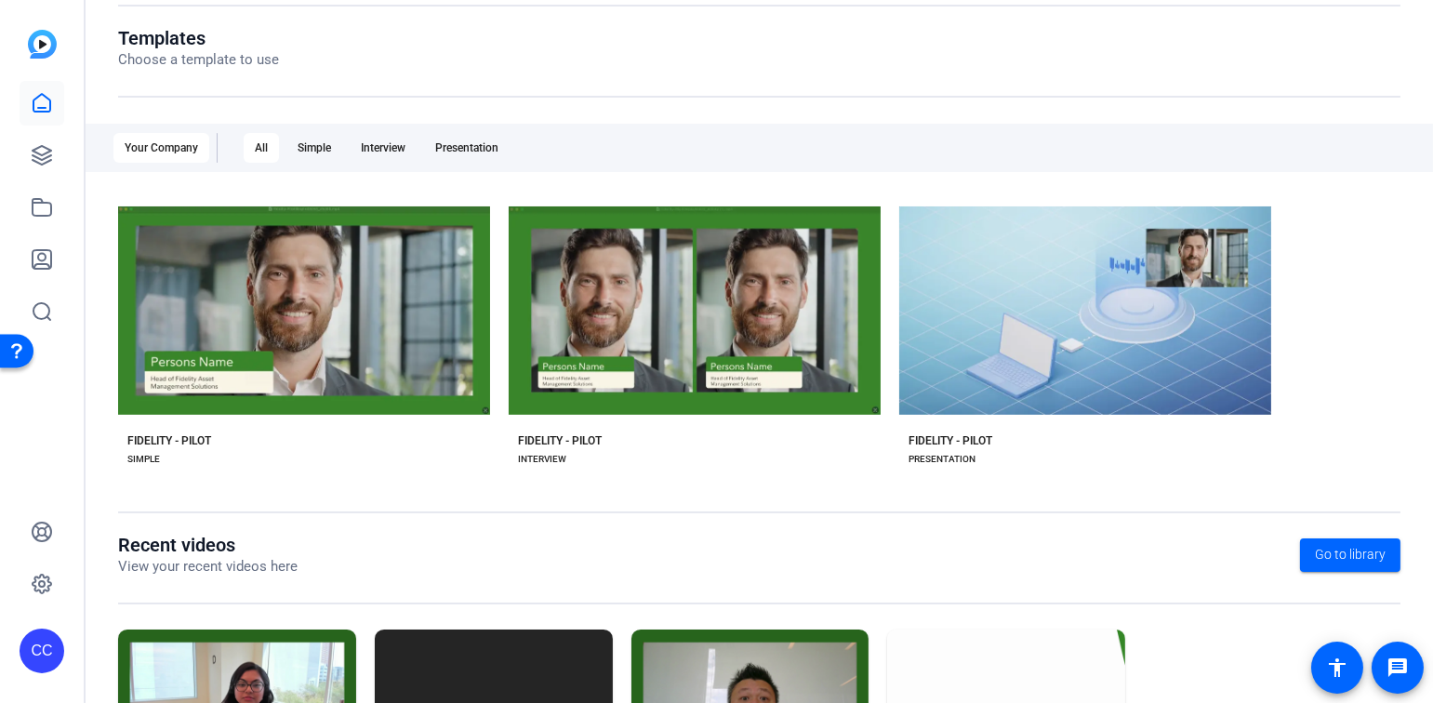
scroll to position [356, 0]
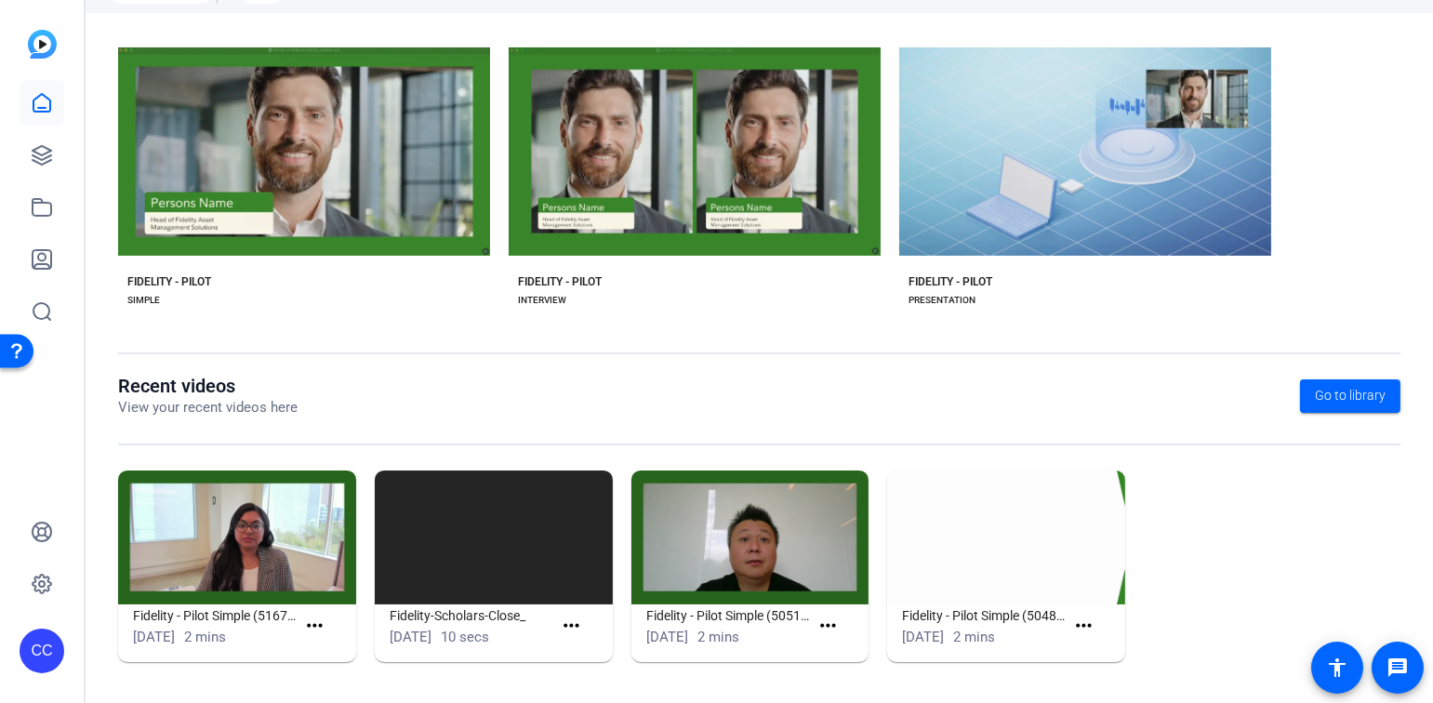
click at [238, 403] on p "View your recent videos here" at bounding box center [207, 407] width 179 height 21
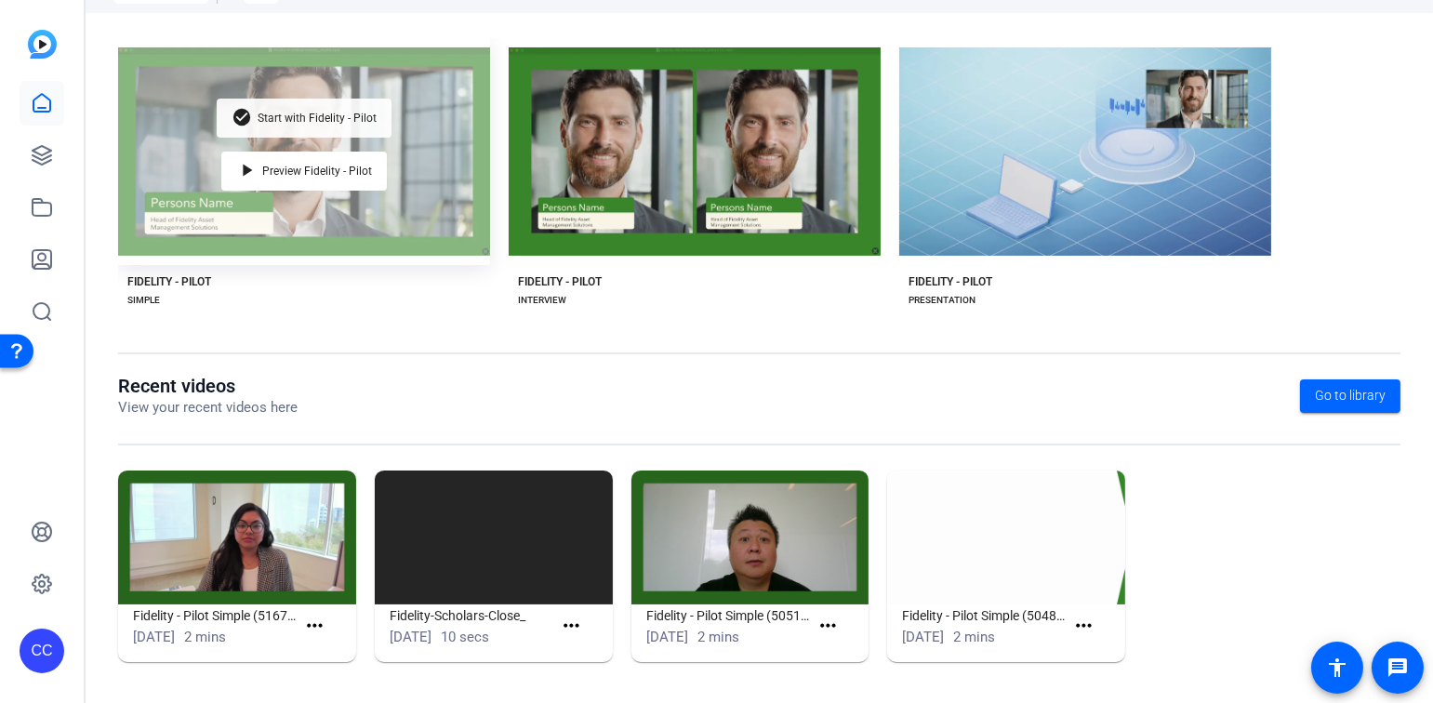
click at [276, 116] on span "Start with Fidelity - Pilot" at bounding box center [317, 117] width 119 height 11
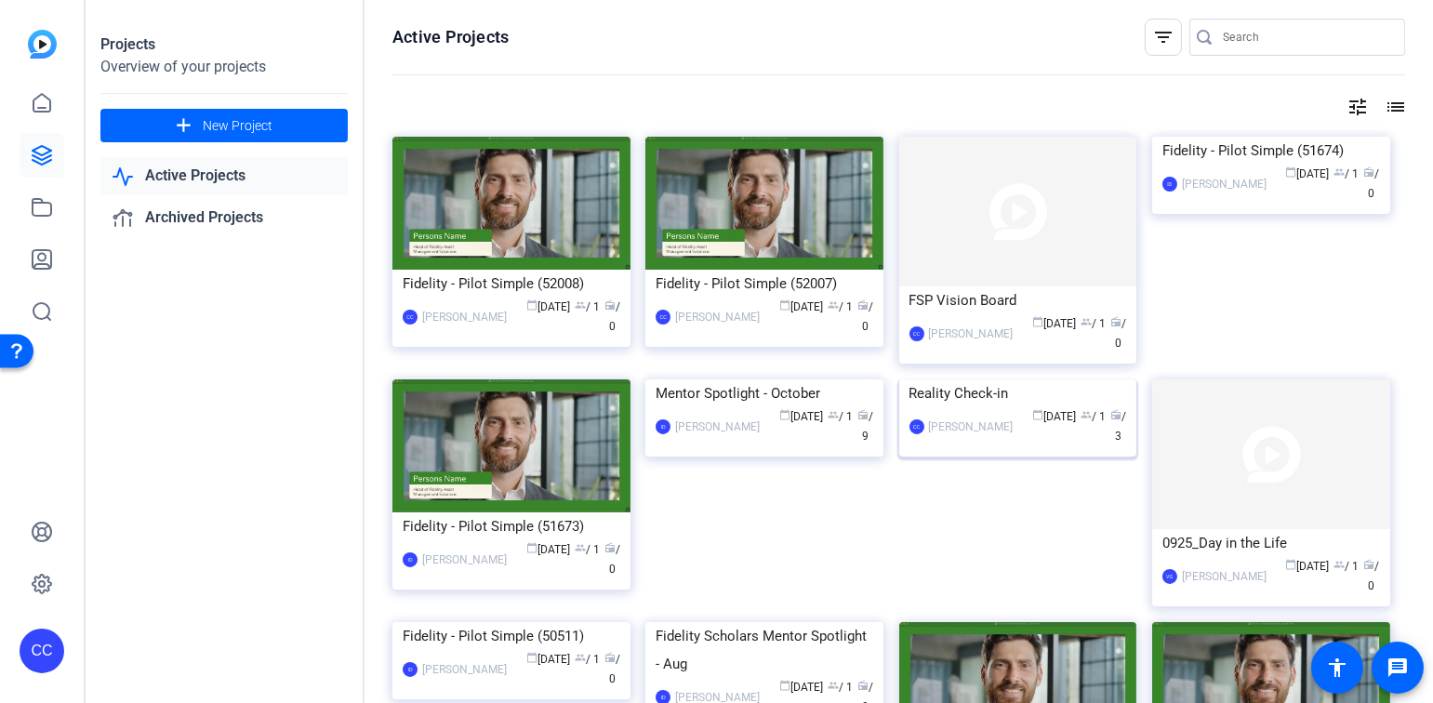
click at [1110, 443] on span "radio / 3" at bounding box center [1118, 426] width 16 height 33
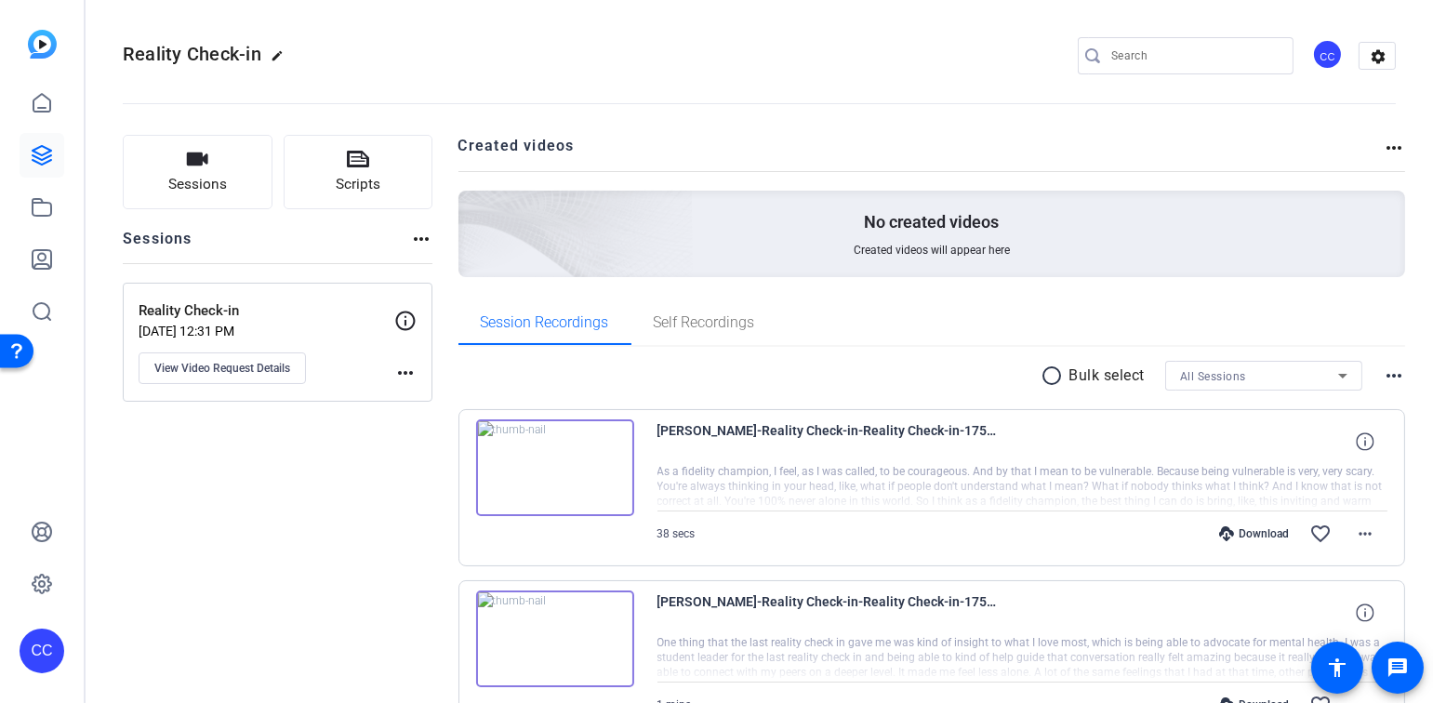
click at [902, 243] on span "Created videos will appear here" at bounding box center [931, 250] width 156 height 15
click at [1382, 149] on mat-icon "more_horiz" at bounding box center [1393, 148] width 22 height 22
click at [1005, 223] on div at bounding box center [716, 351] width 1433 height 703
click at [276, 58] on mat-icon "edit" at bounding box center [282, 60] width 22 height 22
